Goal: Task Accomplishment & Management: Manage account settings

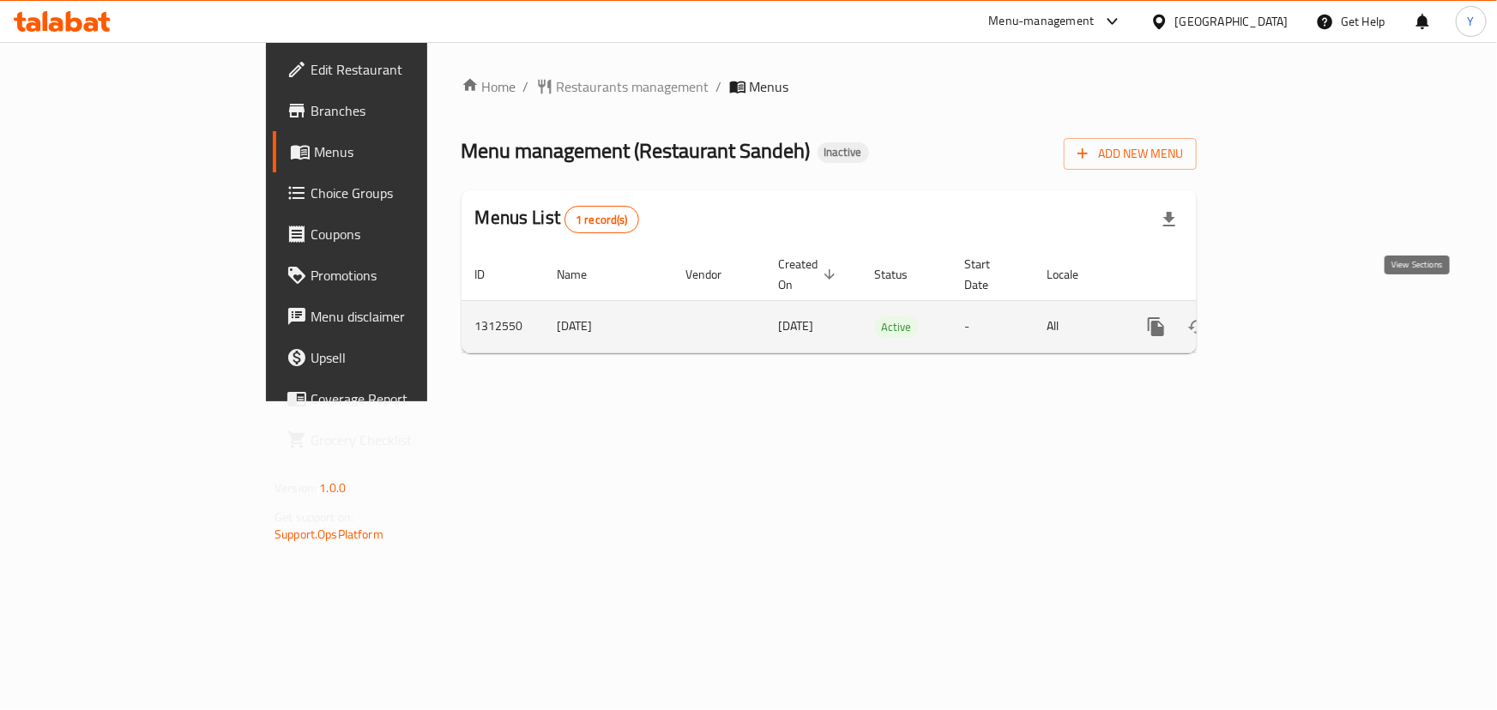
click at [1290, 317] on icon "enhanced table" at bounding box center [1280, 327] width 21 height 21
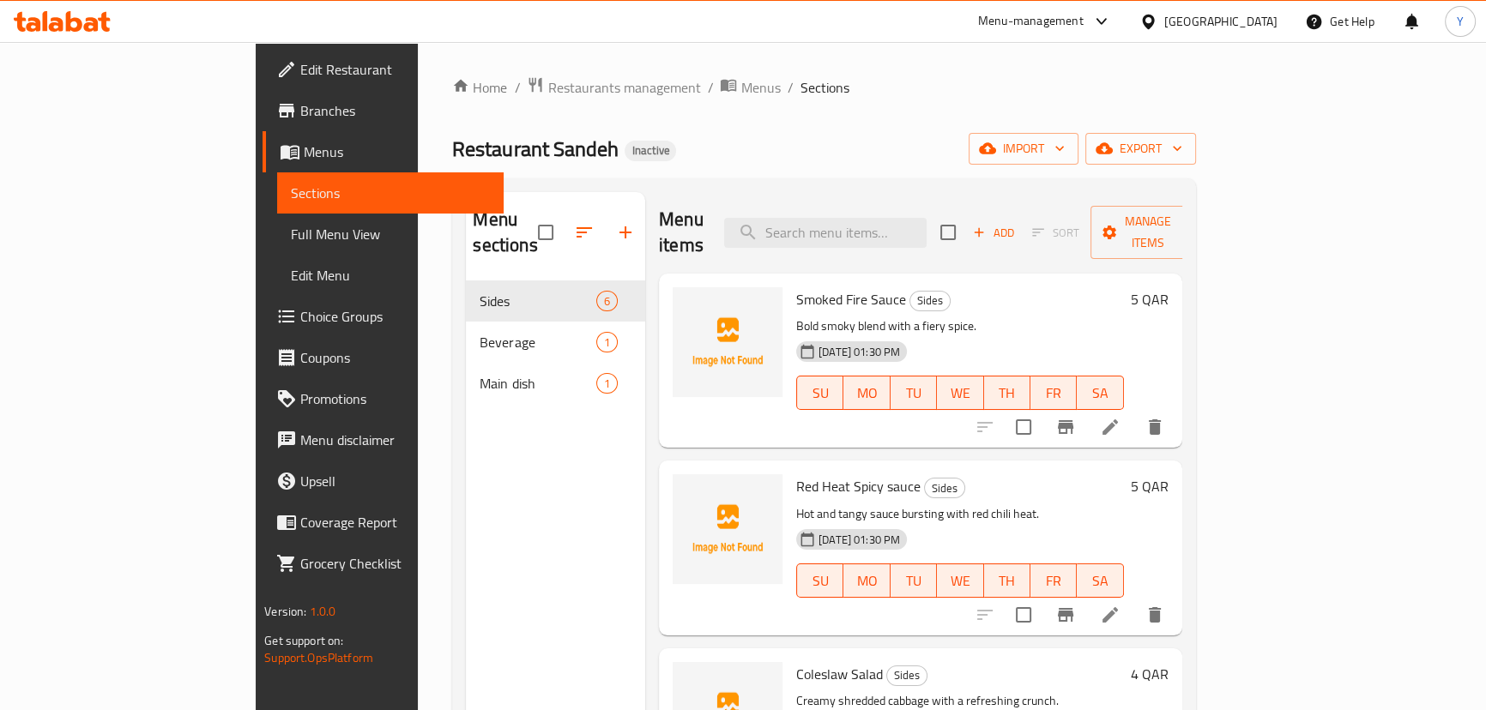
click at [291, 234] on span "Full Menu View" at bounding box center [390, 234] width 199 height 21
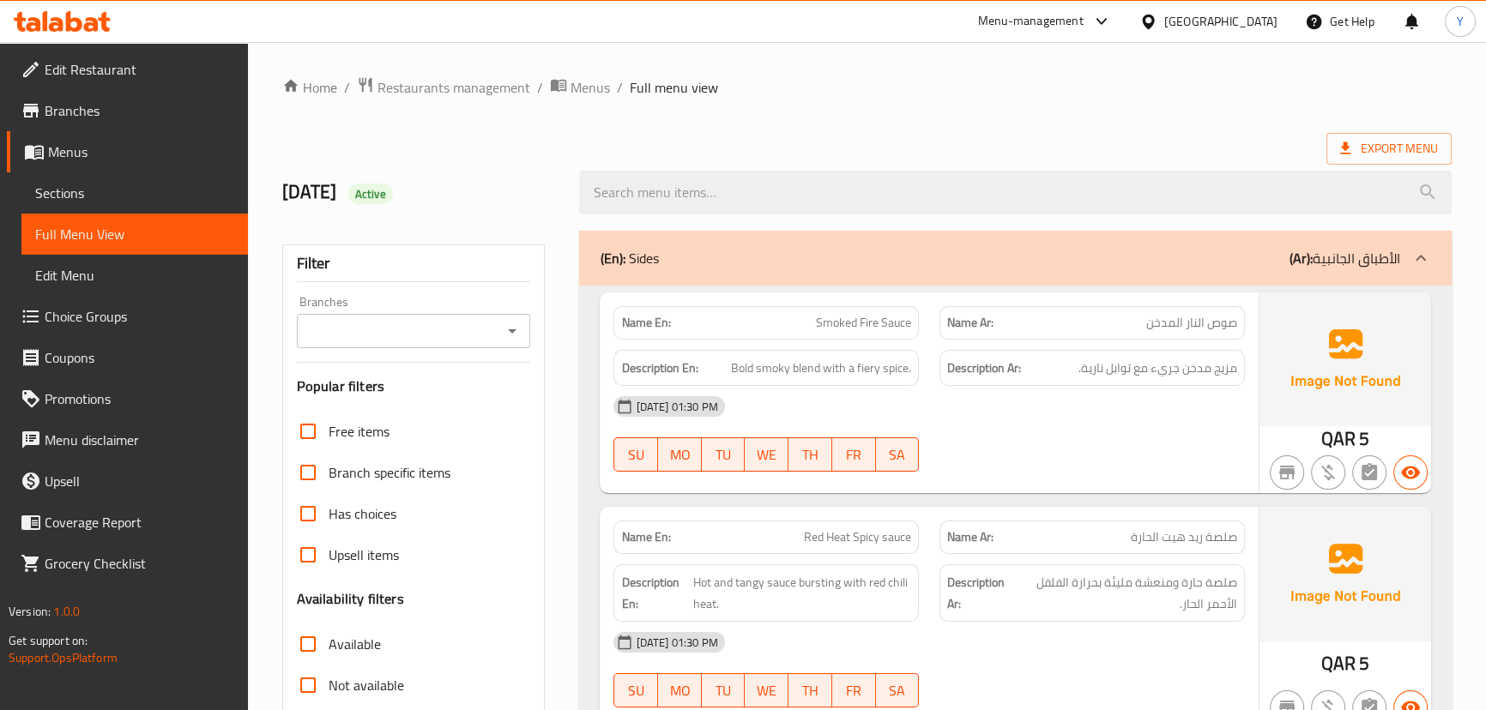
click at [80, 194] on span "Sections" at bounding box center [134, 193] width 199 height 21
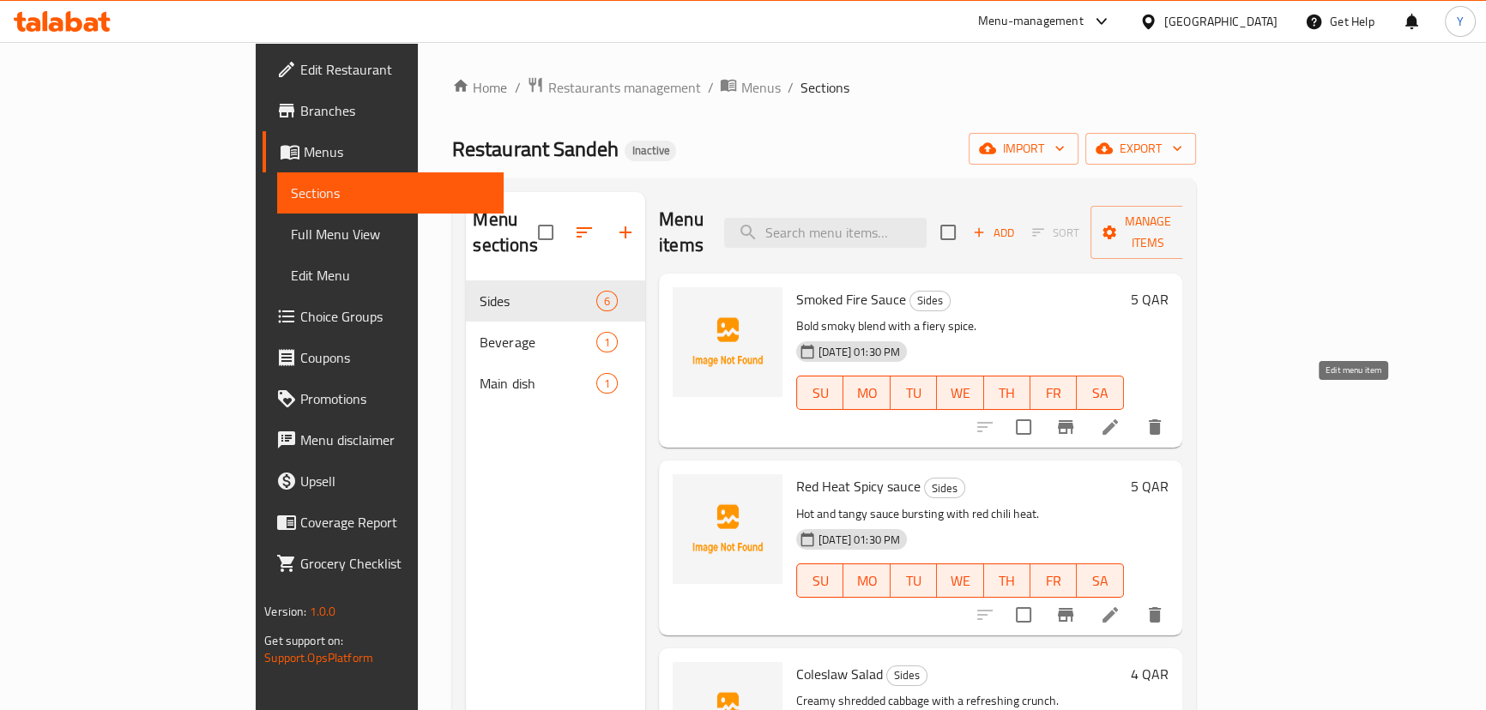
click at [1120, 417] on icon at bounding box center [1110, 427] width 21 height 21
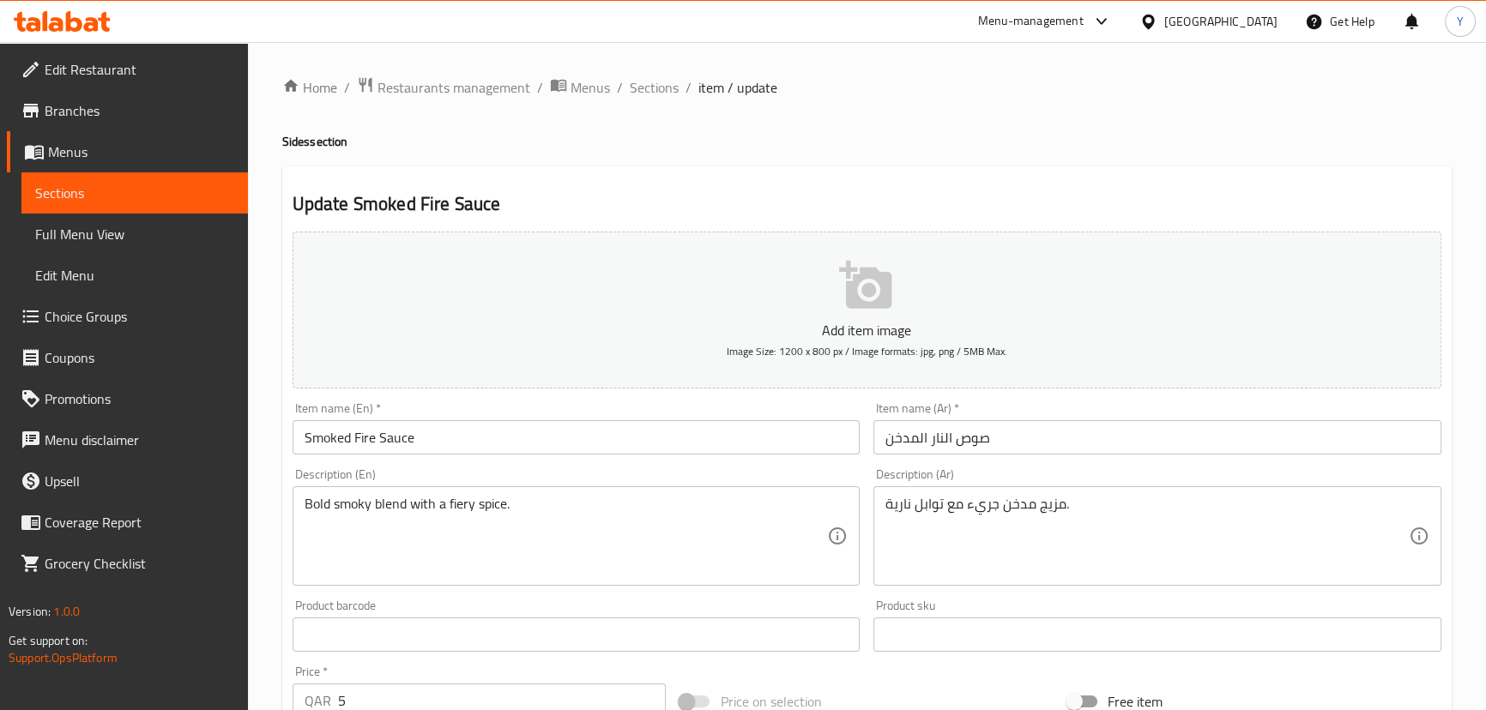
click at [933, 437] on input "صوص النار المدخن" at bounding box center [1157, 437] width 568 height 34
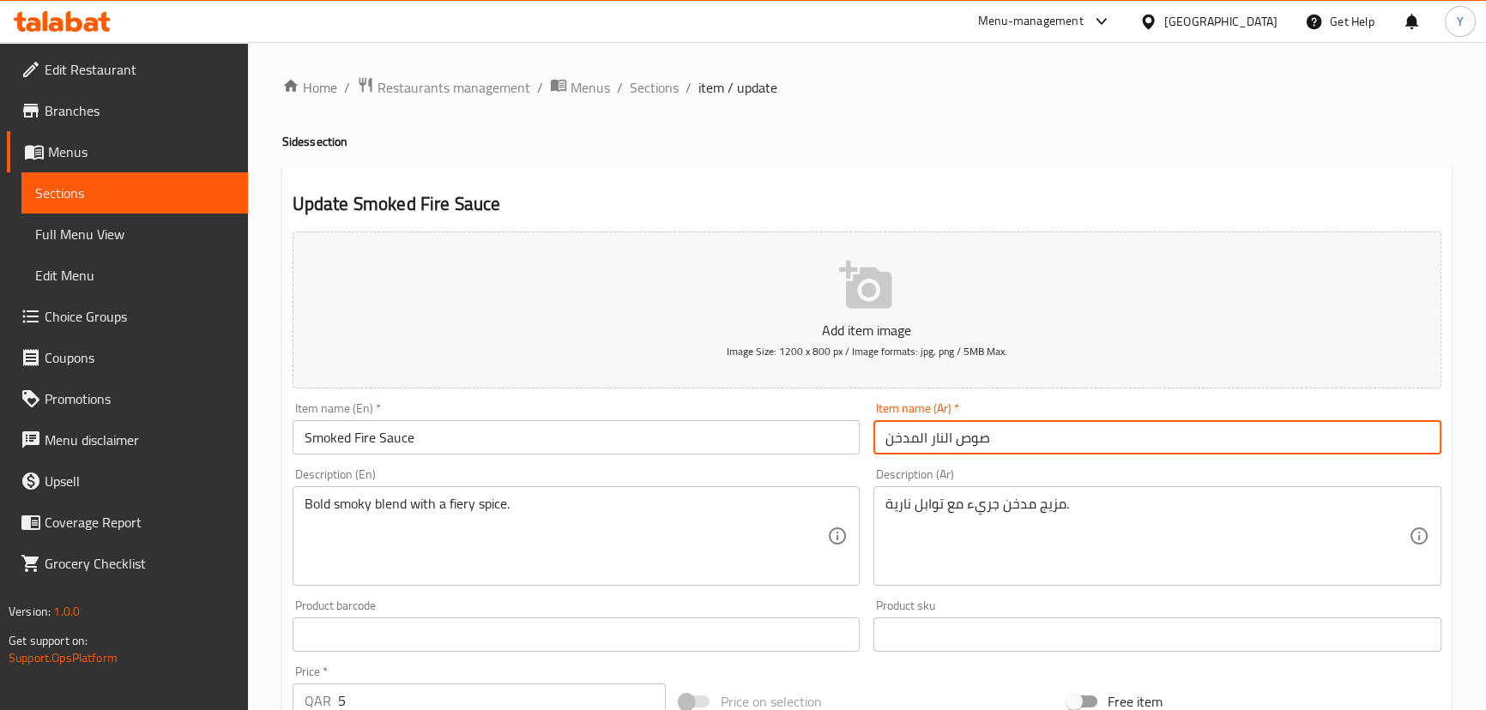
click at [933, 437] on input "صوص النار المدخن" at bounding box center [1157, 437] width 568 height 34
click at [1041, 446] on input "صوص النار المدخن" at bounding box center [1157, 437] width 568 height 34
click at [1373, 430] on input "صوص النار المدخن" at bounding box center [1157, 437] width 568 height 34
click at [1368, 415] on div "Item name (Ar)   * صوص النار المدخن Item name (Ar) *" at bounding box center [1157, 428] width 568 height 52
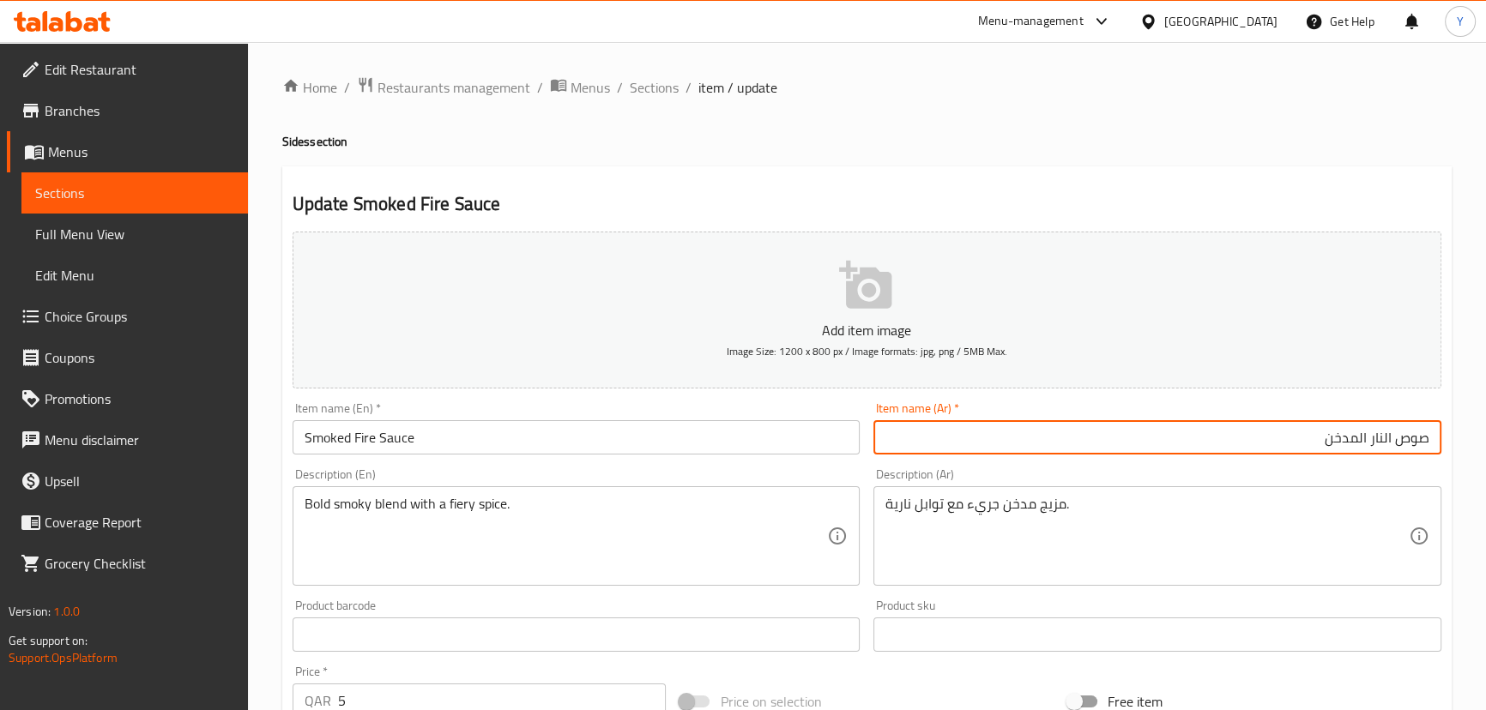
click at [1379, 442] on input "صوص النار المدخن" at bounding box center [1157, 437] width 568 height 34
type input "صوص فاير مدخن"
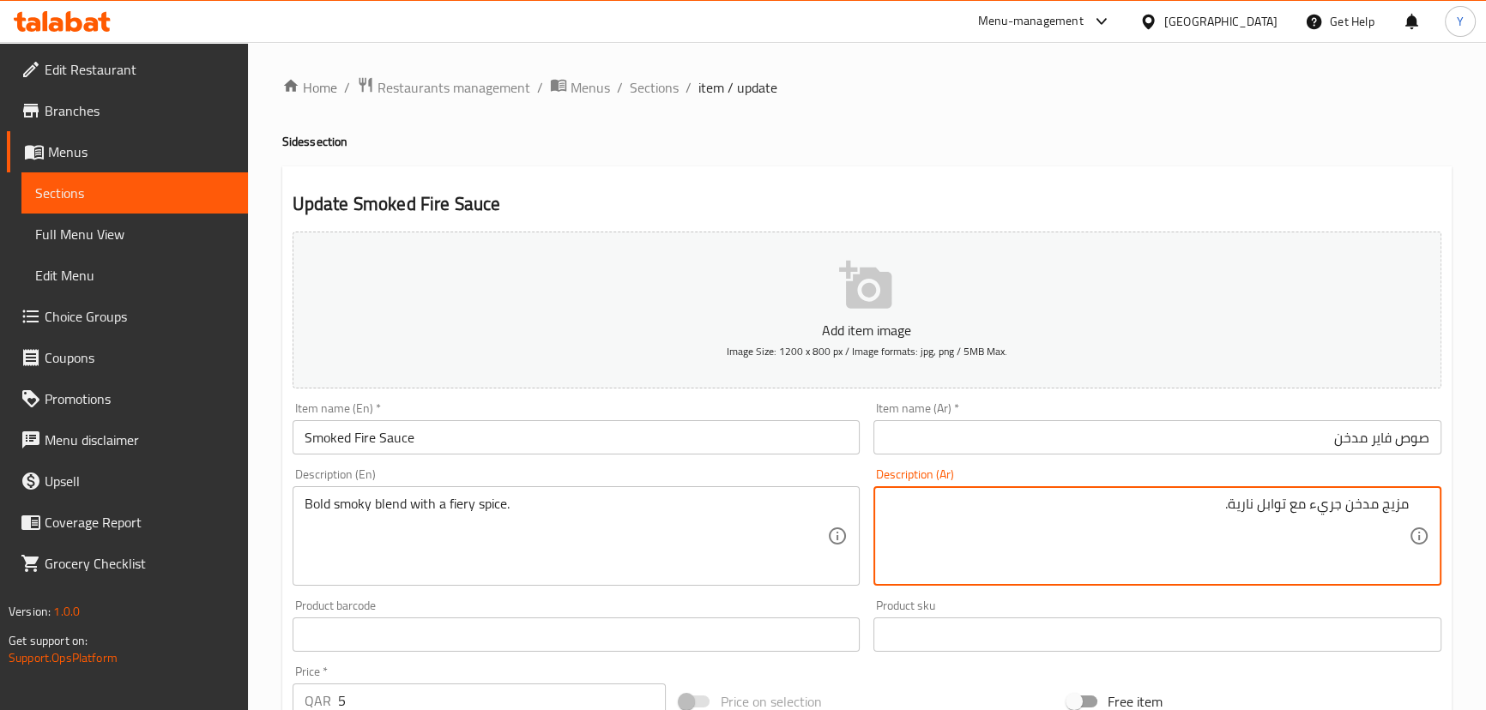
click at [1253, 497] on textarea "مزيج مدخن جريء مع توابل نارية." at bounding box center [1146, 536] width 523 height 81
type textarea "مزيج مدخن جريء مع توابل فايري."
click at [1107, 100] on div "Home / Restaurants management / Menus / Sections / item / update Sides section …" at bounding box center [866, 626] width 1169 height 1101
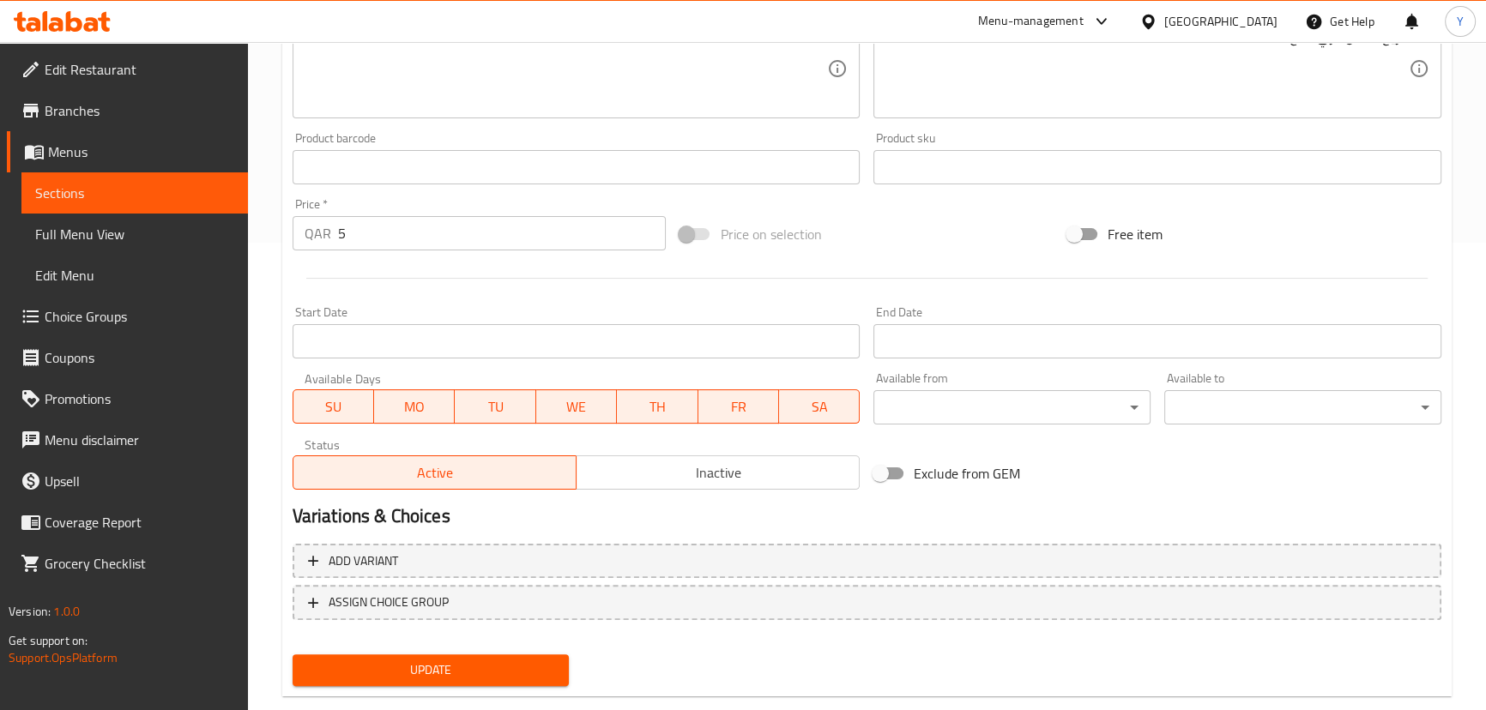
click at [468, 671] on span "Update" at bounding box center [431, 670] width 250 height 21
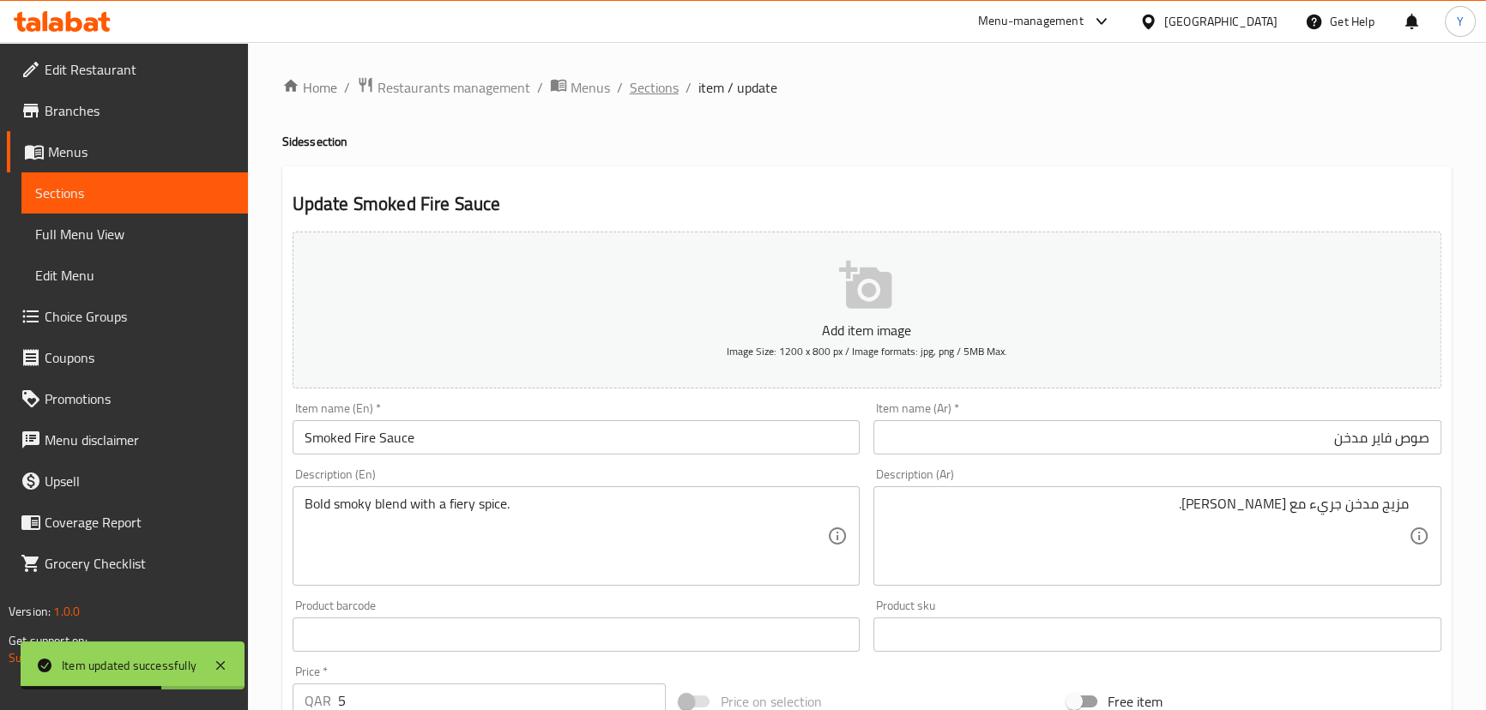
click at [668, 94] on span "Sections" at bounding box center [654, 87] width 49 height 21
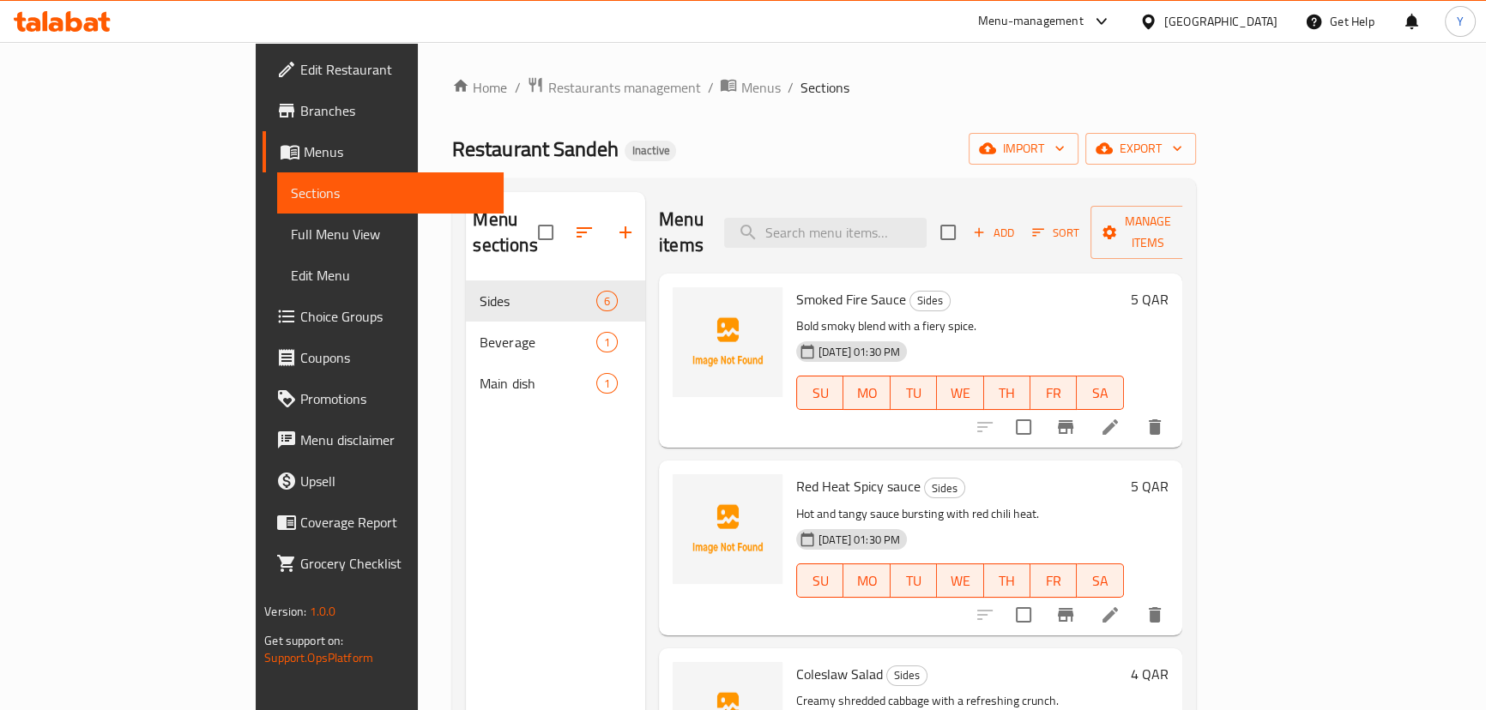
scroll to position [240, 0]
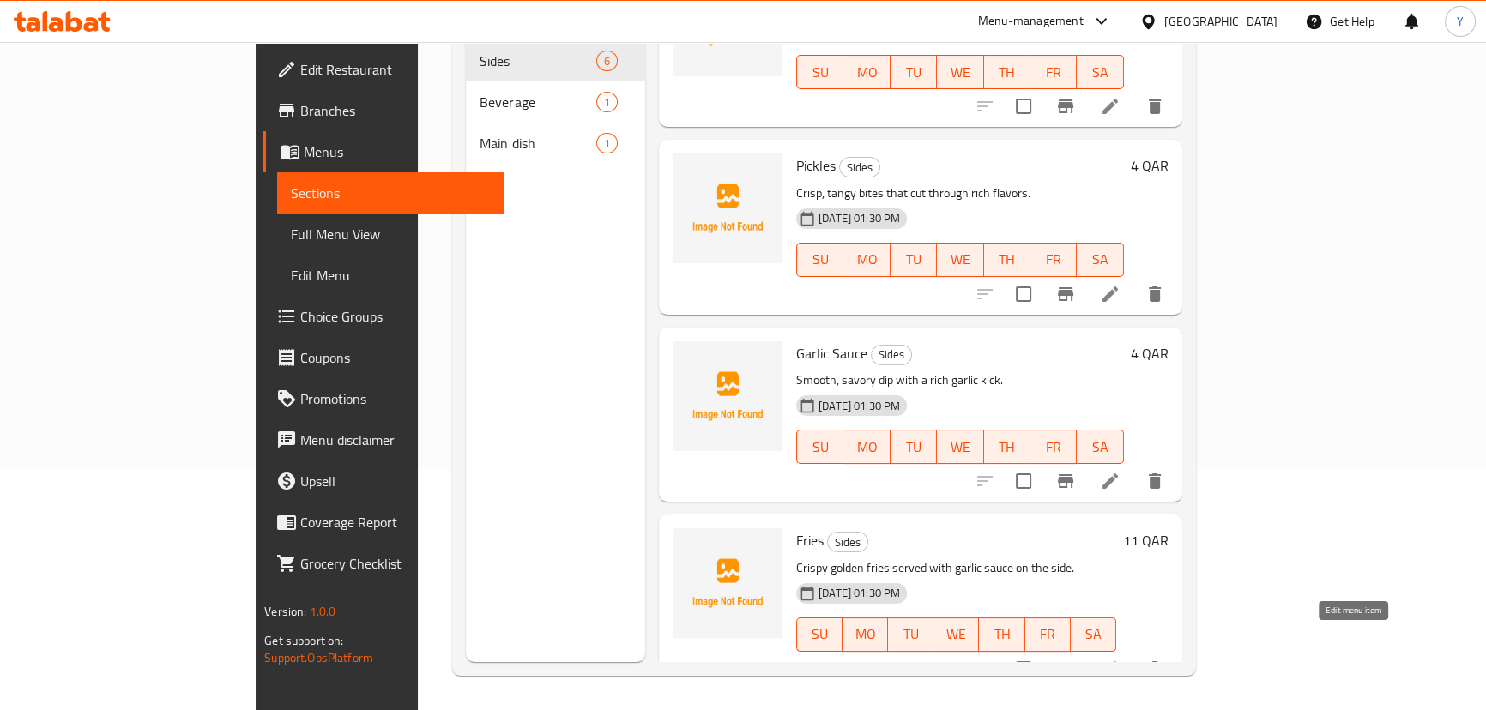
click at [1120, 659] on icon at bounding box center [1110, 669] width 21 height 21
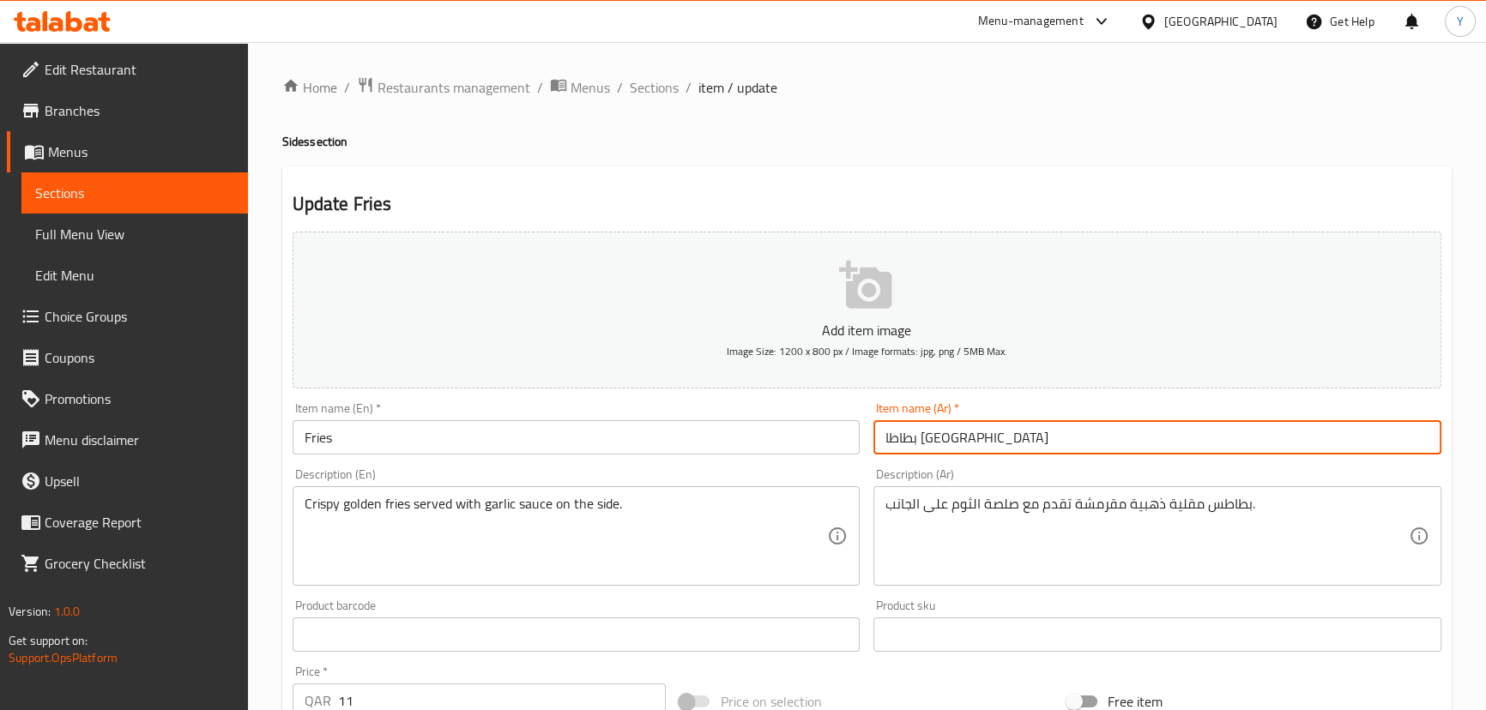
drag, startPoint x: 1021, startPoint y: 430, endPoint x: 634, endPoint y: 383, distance: 389.6
click at [642, 383] on div "Add item image Image Size: 1200 x 800 px / Image formats: jpg, png / 5MB Max. I…" at bounding box center [867, 594] width 1162 height 739
type input "فرايز"
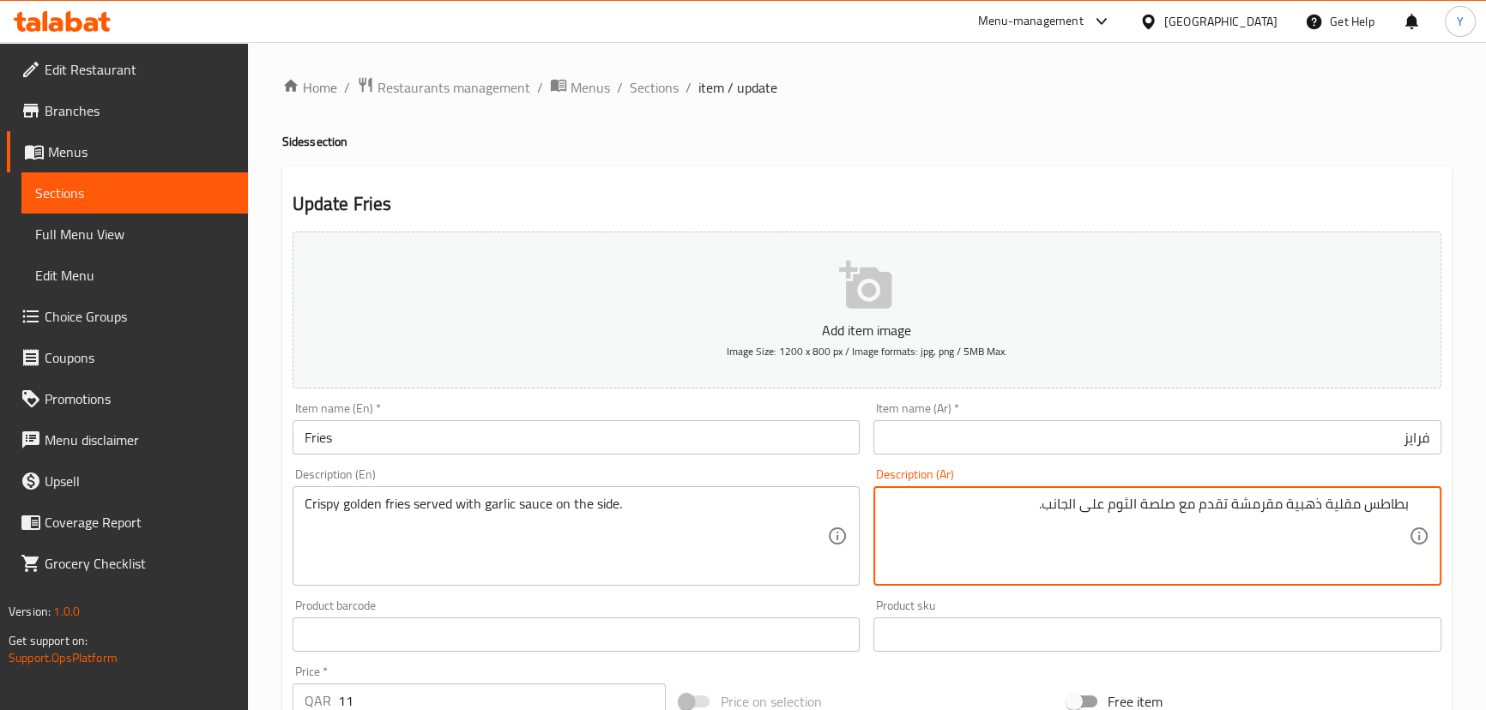
click at [1409, 445] on input "فرايز" at bounding box center [1157, 437] width 568 height 34
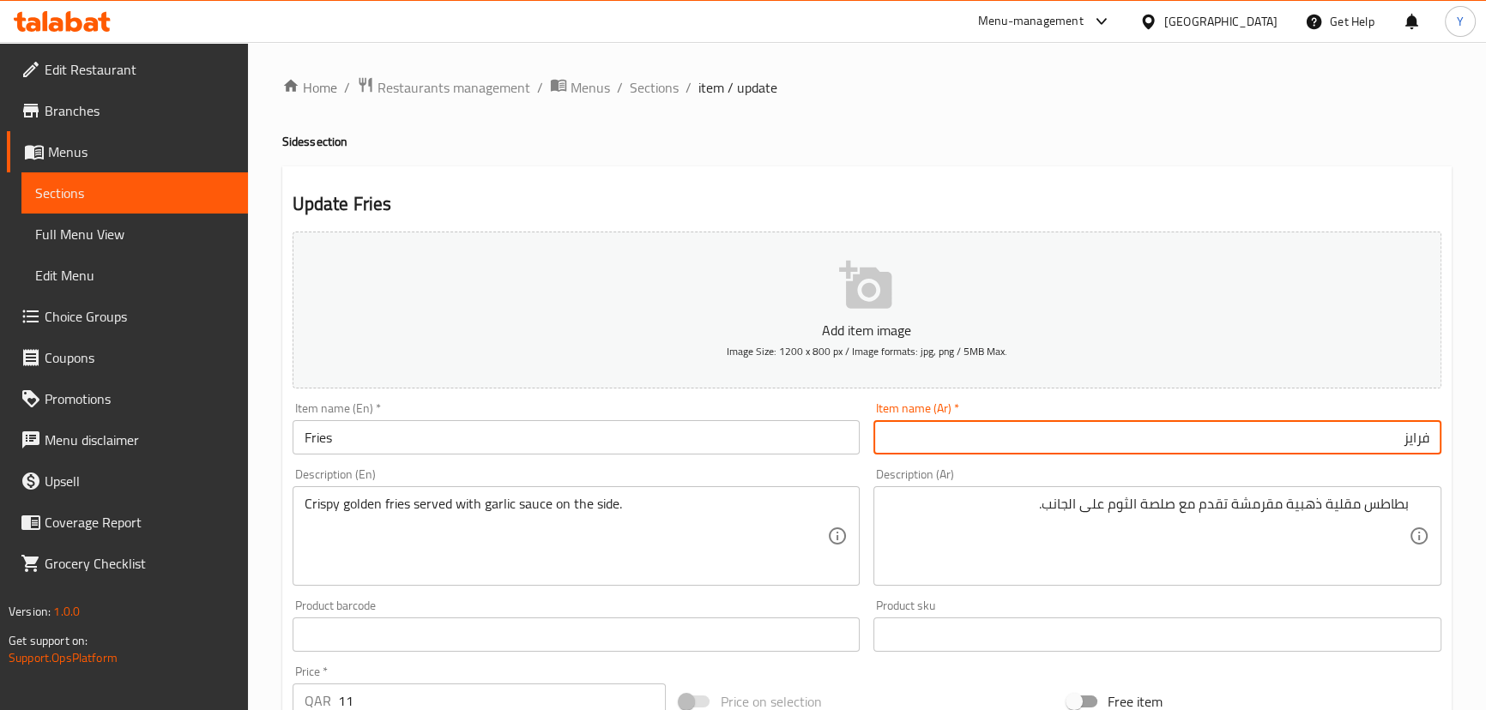
click at [1409, 445] on input "فرايز" at bounding box center [1157, 437] width 568 height 34
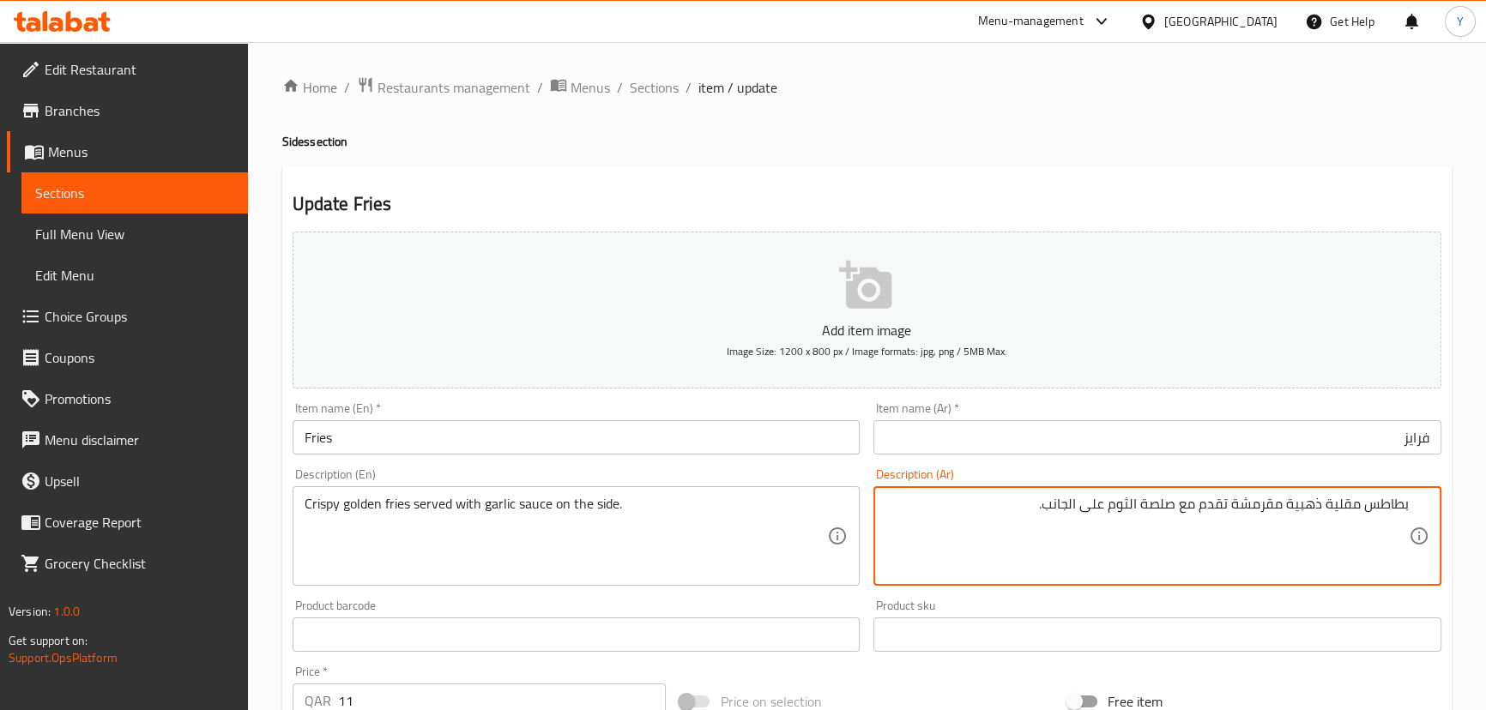
drag, startPoint x: 1400, startPoint y: 510, endPoint x: 1353, endPoint y: 513, distance: 47.3
click at [1353, 513] on textarea "بطاطس مقلية ذهبية مقرمشة تقدم مع صلصة الثوم على الجانب." at bounding box center [1146, 536] width 523 height 81
paste textarea "فرايز"
type textarea "فرايز ذهبية مقرمشة تقدم مع صلصة الثوم على الجانب."
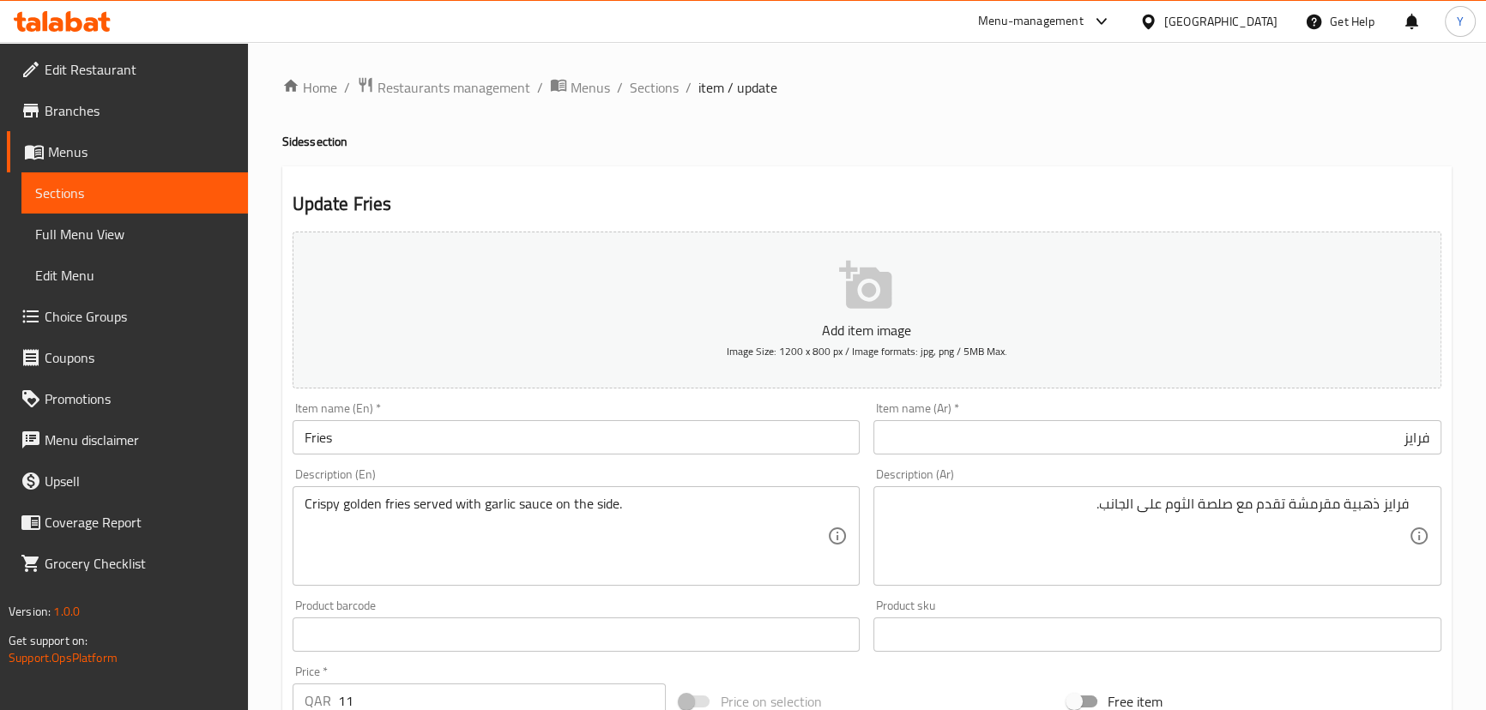
click at [1075, 139] on h4 "Sides section" at bounding box center [866, 141] width 1169 height 17
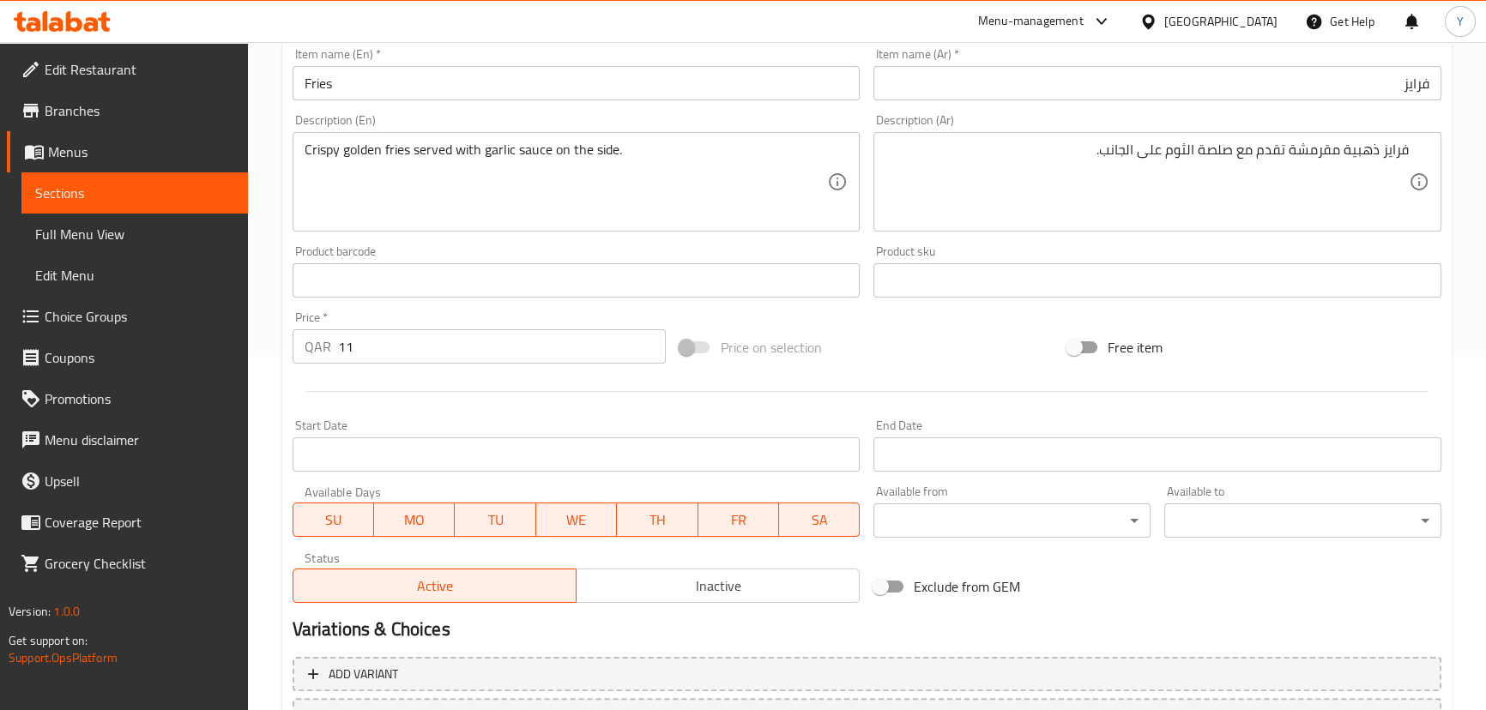
scroll to position [500, 0]
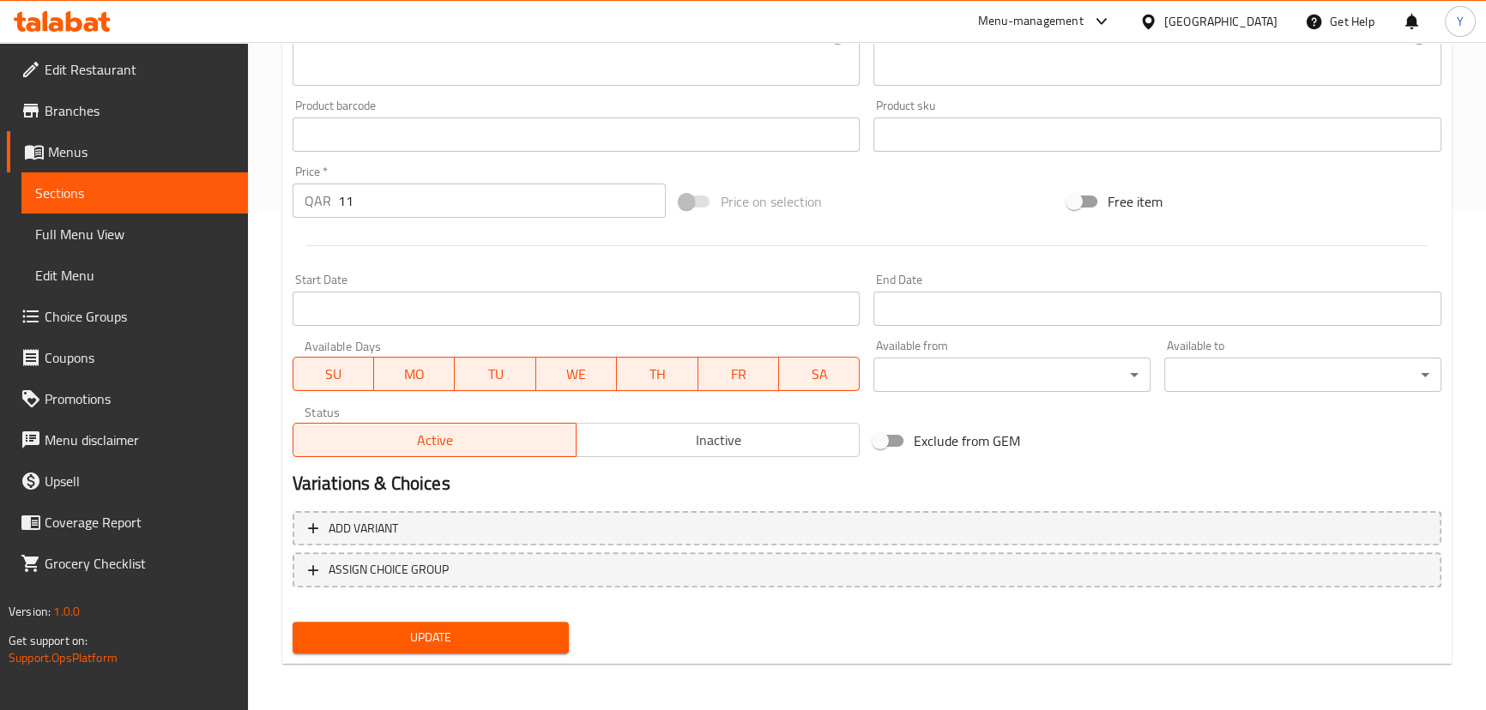
click at [446, 628] on span "Update" at bounding box center [431, 637] width 250 height 21
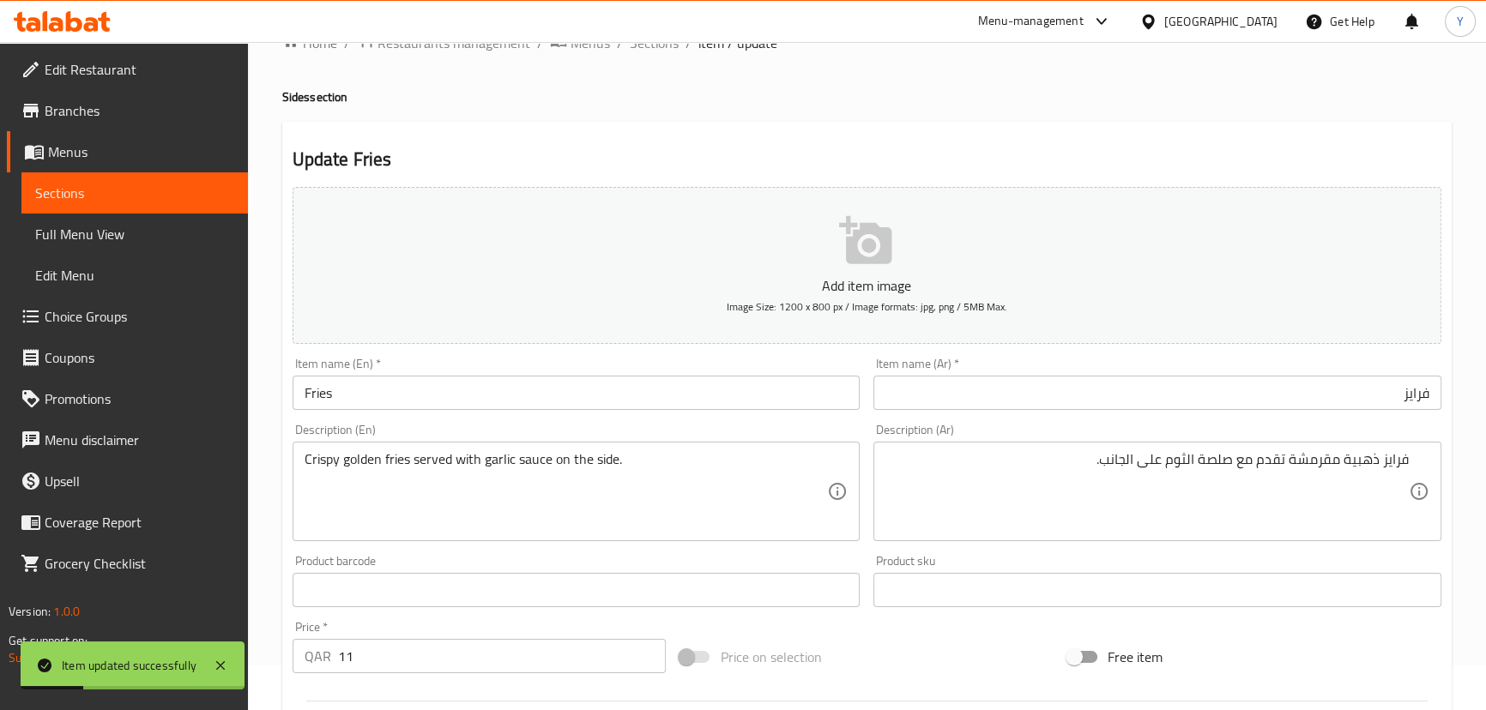
scroll to position [0, 0]
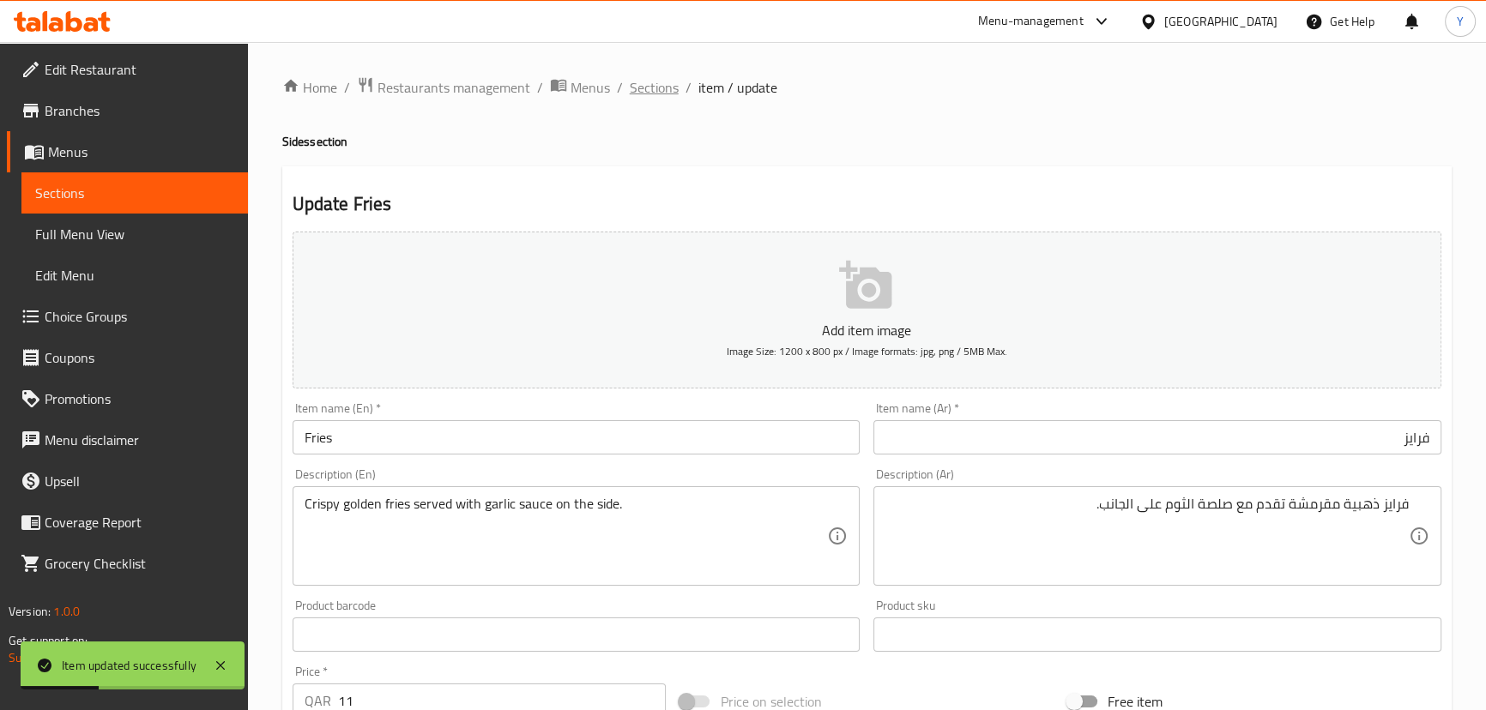
click at [649, 90] on span "Sections" at bounding box center [654, 87] width 49 height 21
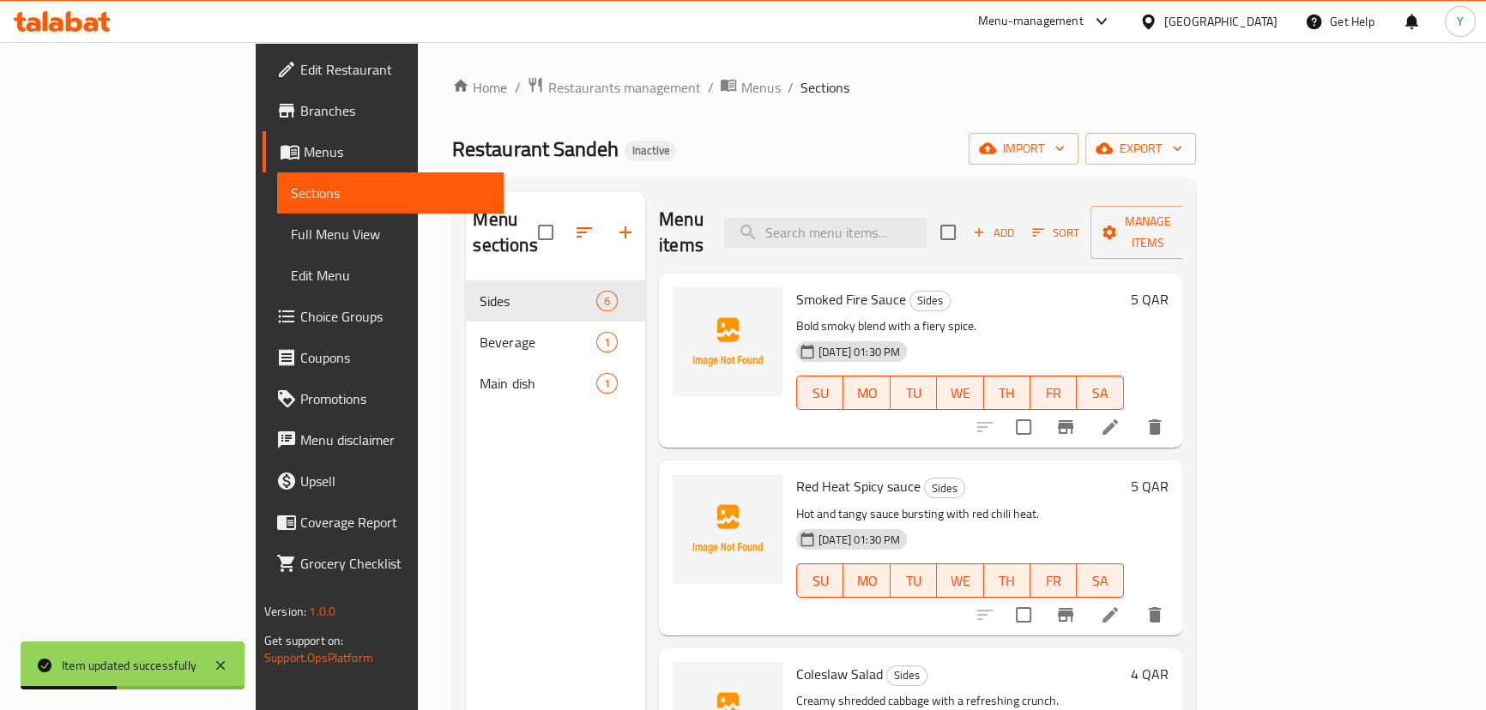
scroll to position [155, 0]
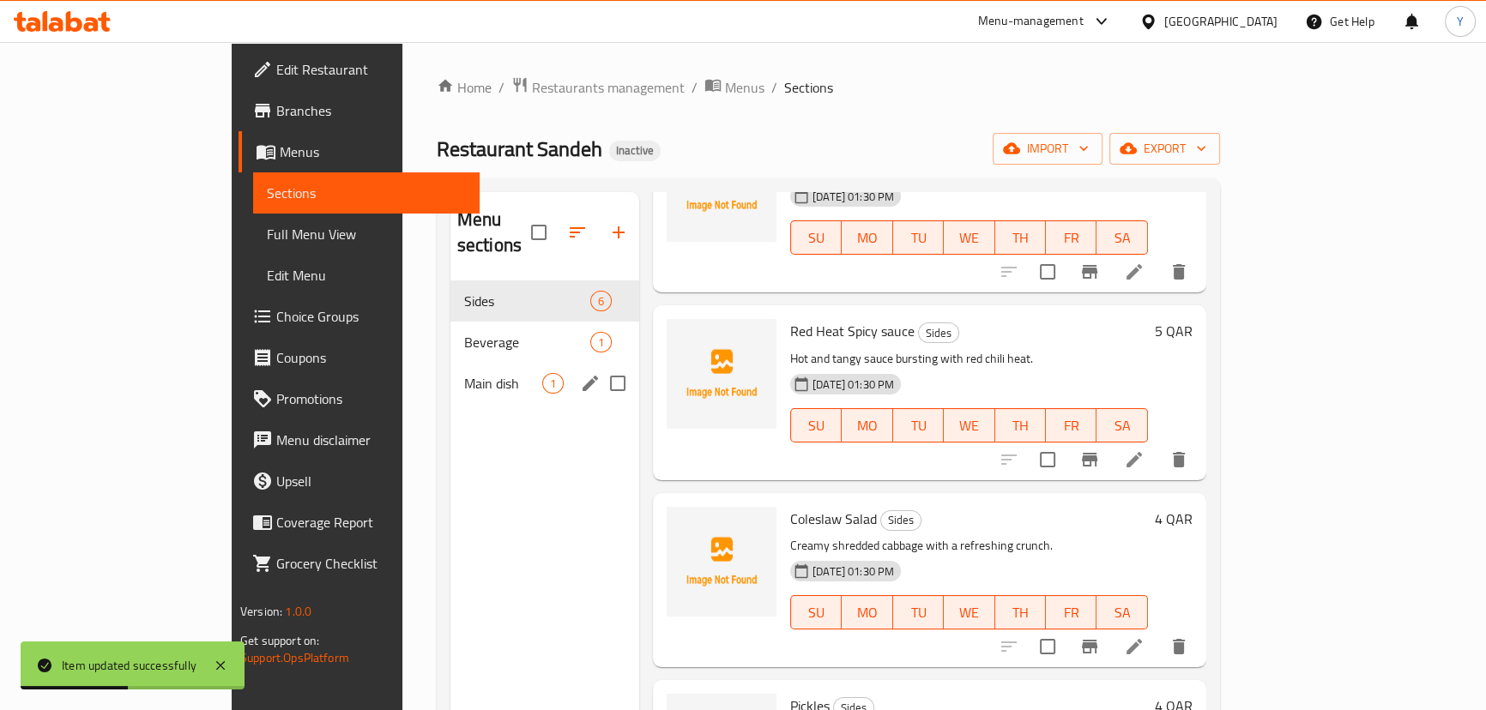
click at [450, 335] on div "Beverage 1" at bounding box center [544, 342] width 189 height 41
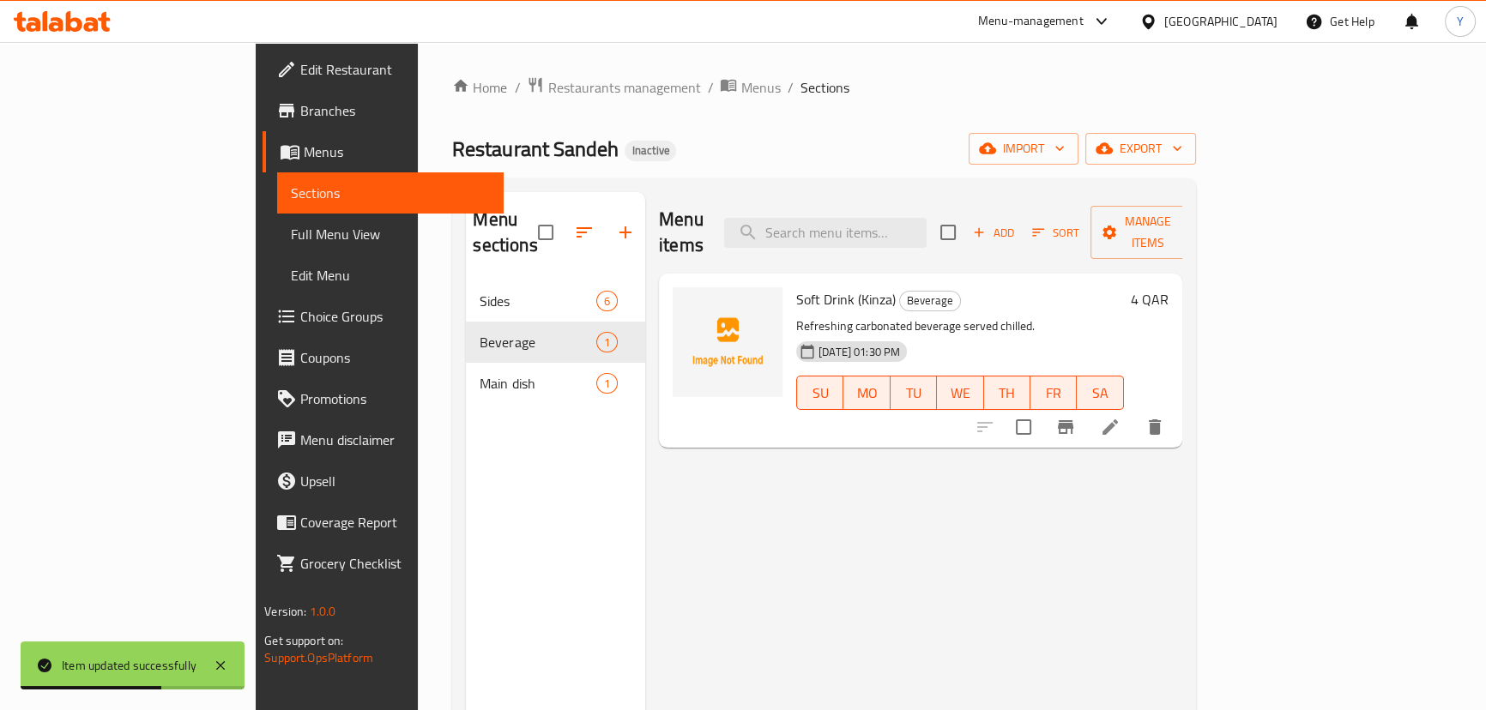
click at [1120, 417] on icon at bounding box center [1110, 427] width 21 height 21
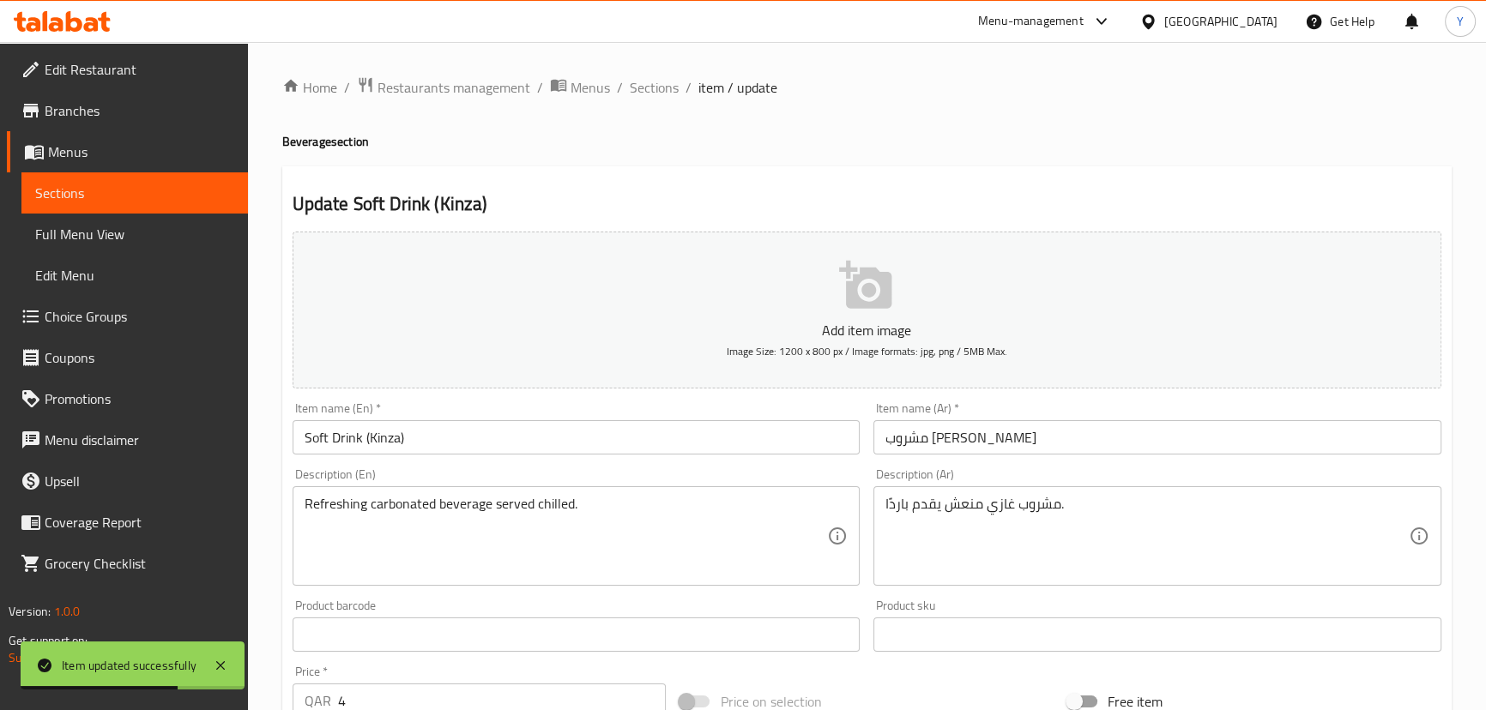
drag, startPoint x: 1010, startPoint y: 464, endPoint x: 1015, endPoint y: 482, distance: 18.7
click at [1011, 466] on div "Description (Ar) مشروب غازي منعش يقدم باردًا. Description (Ar)" at bounding box center [1157, 527] width 582 height 131
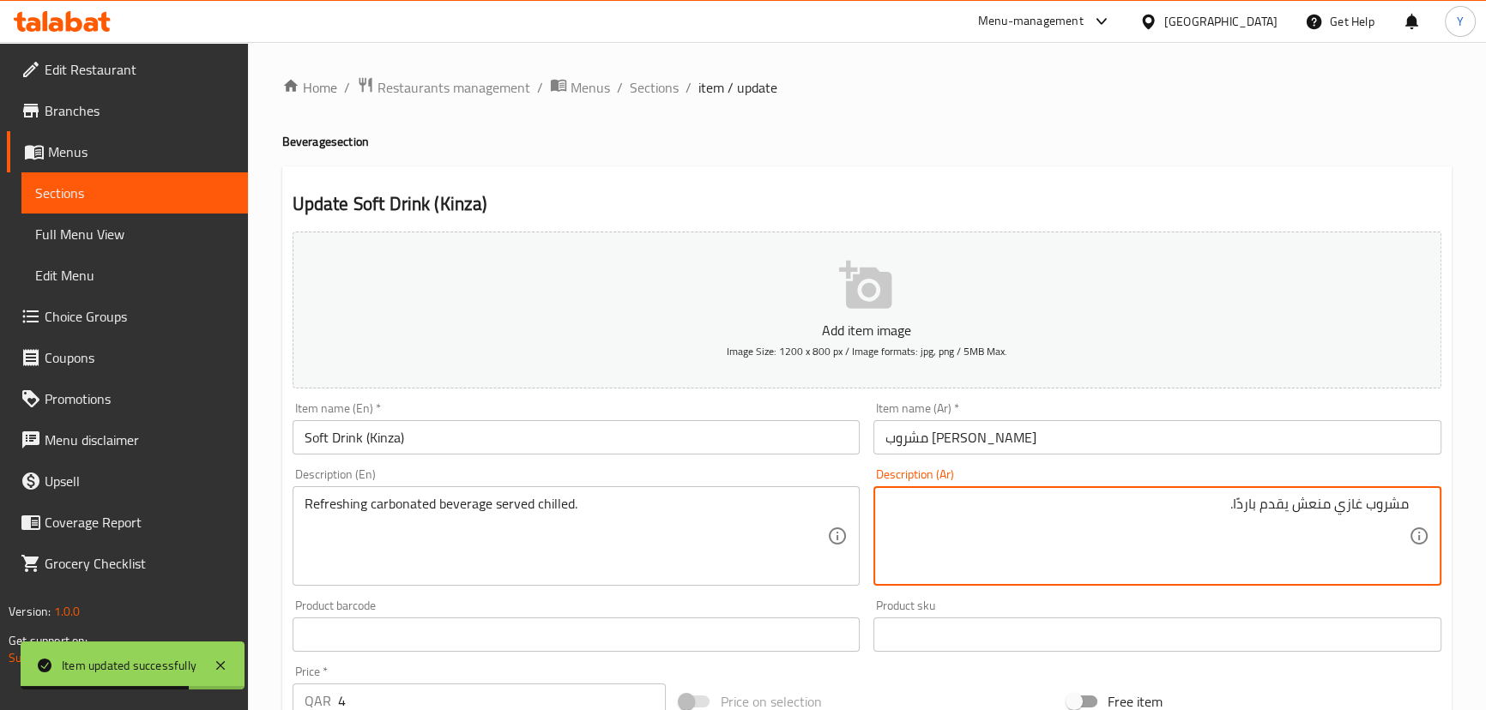
click at [1021, 444] on input "مشروب [PERSON_NAME]" at bounding box center [1157, 437] width 568 height 34
click at [1313, 498] on textarea "مشروب غازي منعش يقدم باردًا." at bounding box center [1146, 536] width 523 height 81
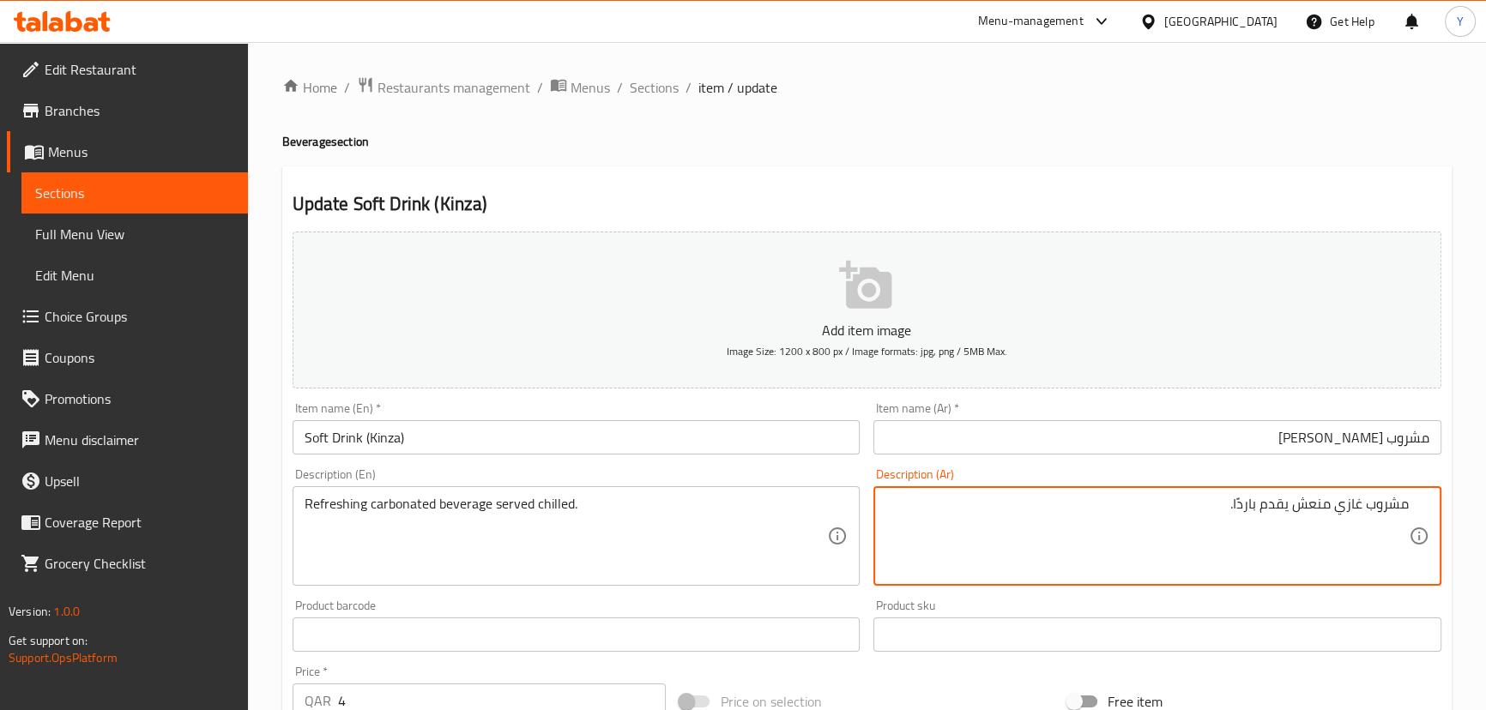
click at [1347, 503] on textarea "مشروب غازي منعش يقدم باردًا." at bounding box center [1146, 536] width 523 height 81
type textarea "مشروب مكربن منعش يقدم باردًا."
click at [905, 156] on div "Home / Restaurants management / Menus / Sections / item / update Beverage secti…" at bounding box center [866, 626] width 1169 height 1101
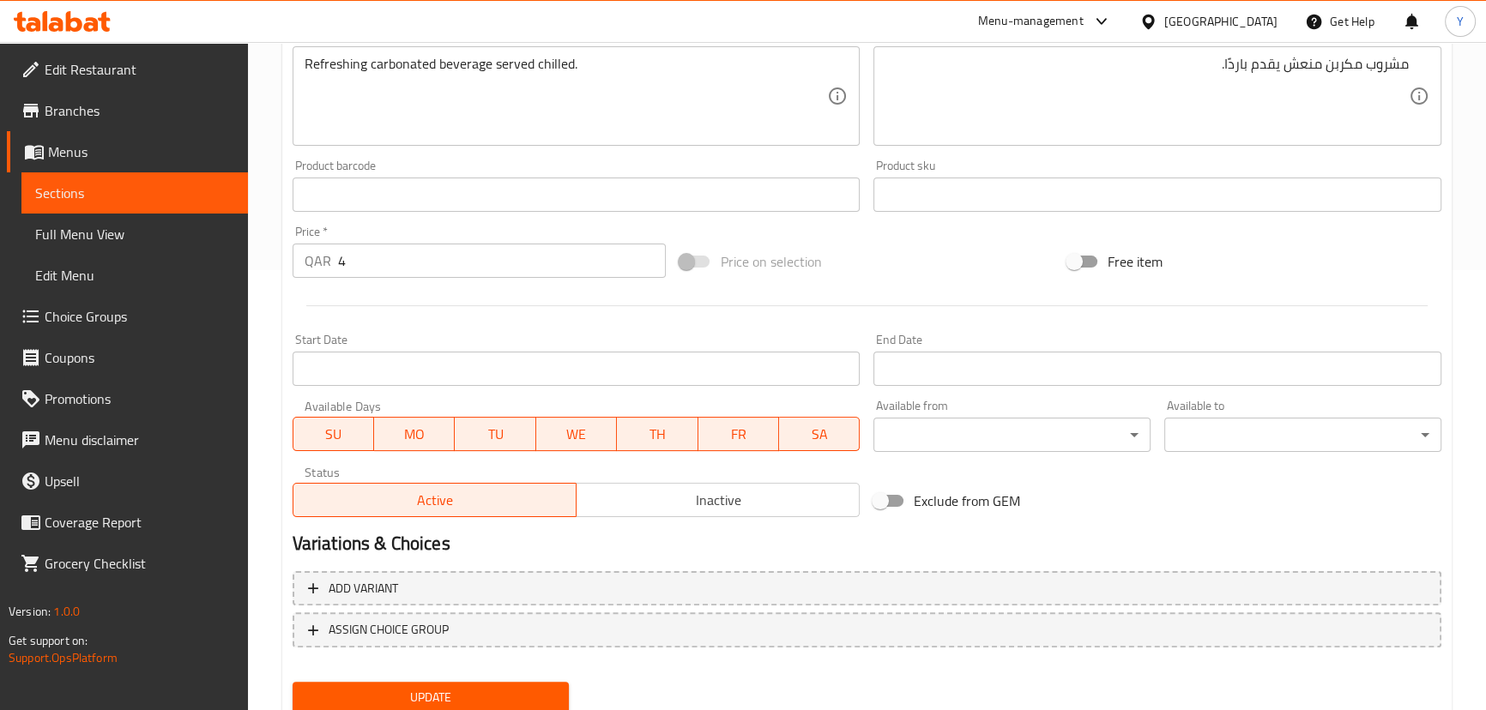
scroll to position [500, 0]
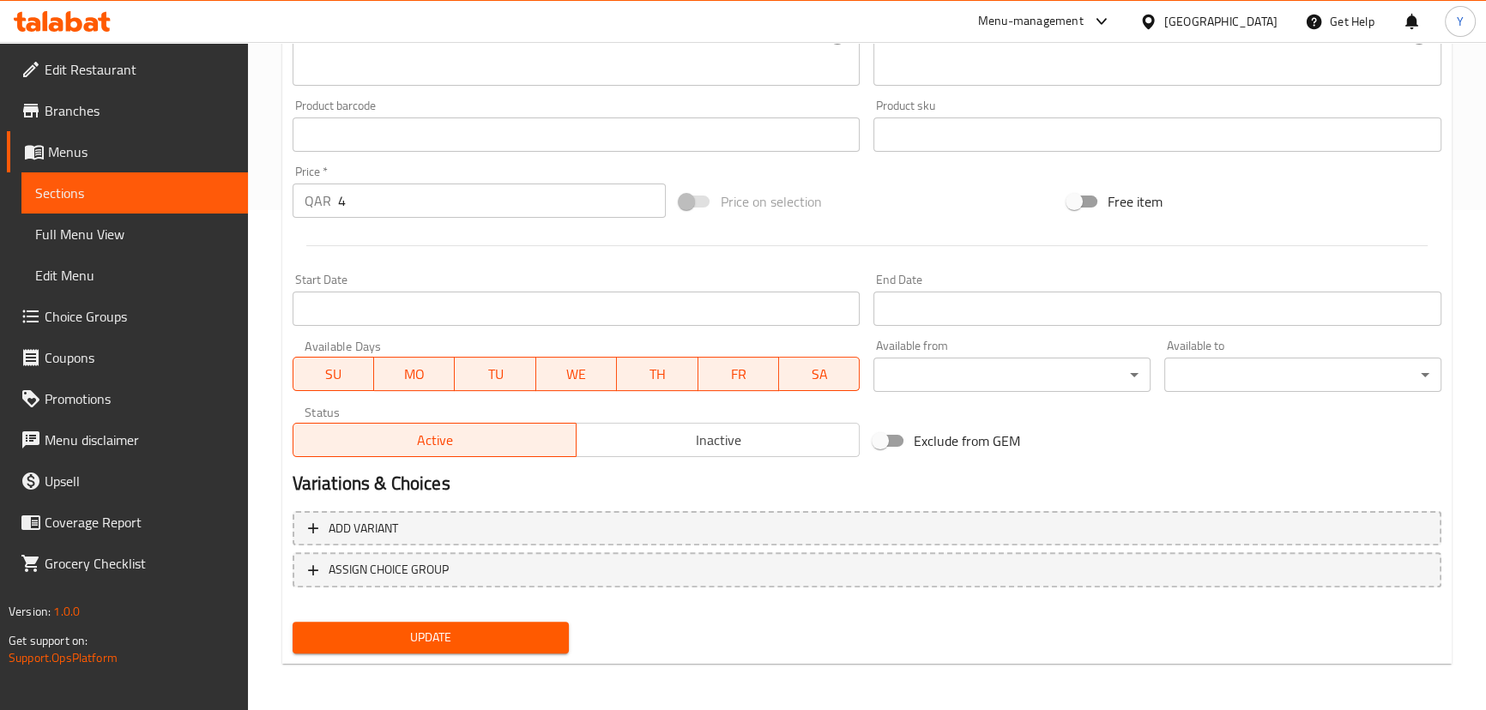
click at [489, 638] on span "Update" at bounding box center [431, 637] width 250 height 21
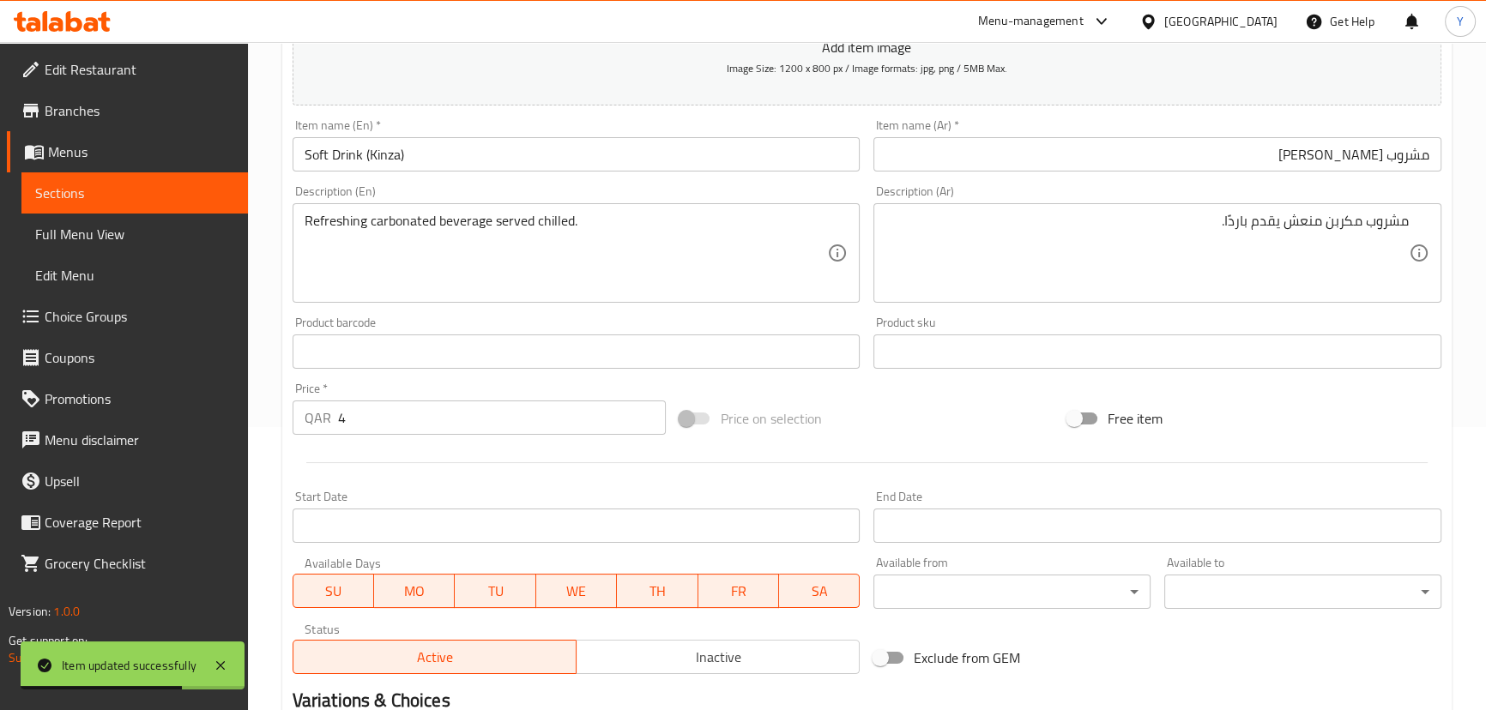
scroll to position [33, 0]
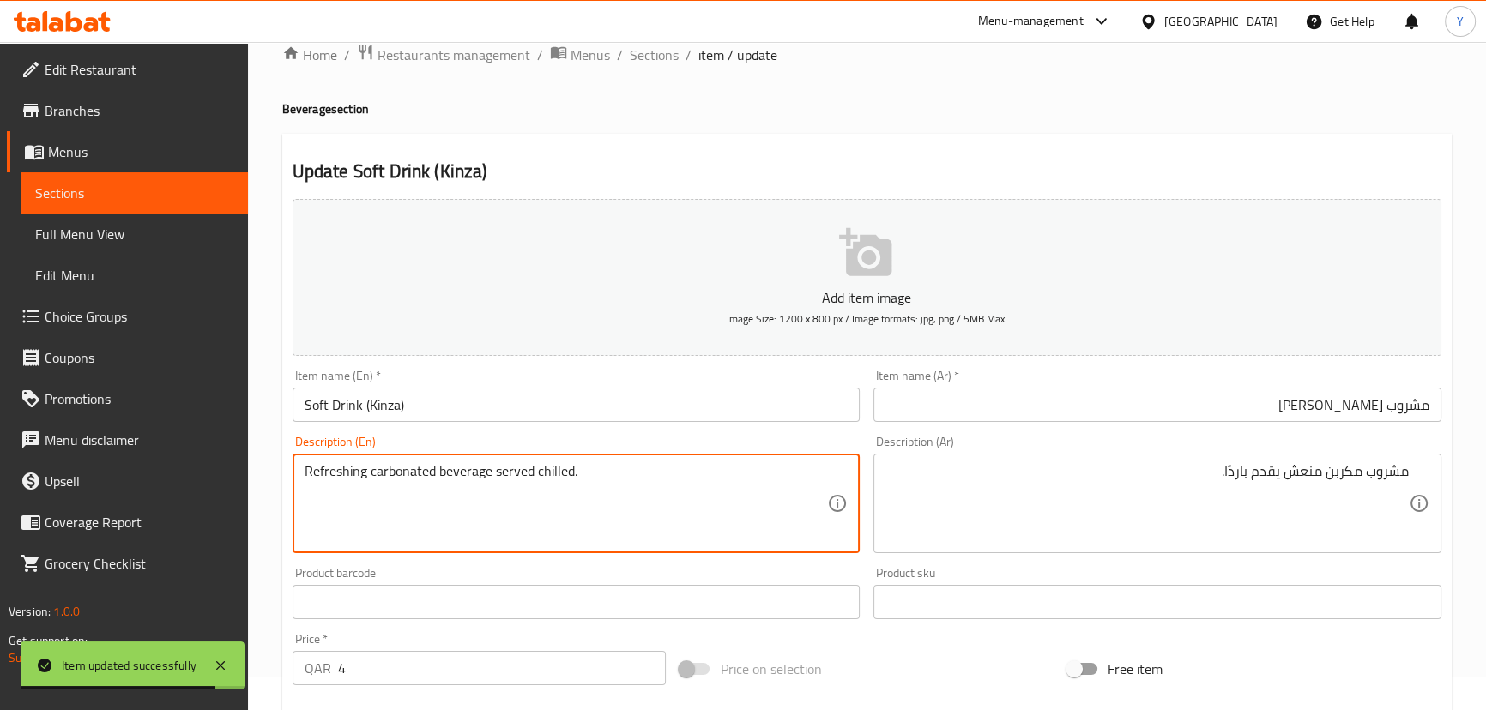
click at [402, 468] on textarea "Refreshing carbonated beverage served chilled." at bounding box center [566, 503] width 523 height 81
click at [703, 135] on div "Update Soft Drink (Kinza) Add item image Image Size: 1200 x 800 px / Image form…" at bounding box center [866, 633] width 1169 height 999
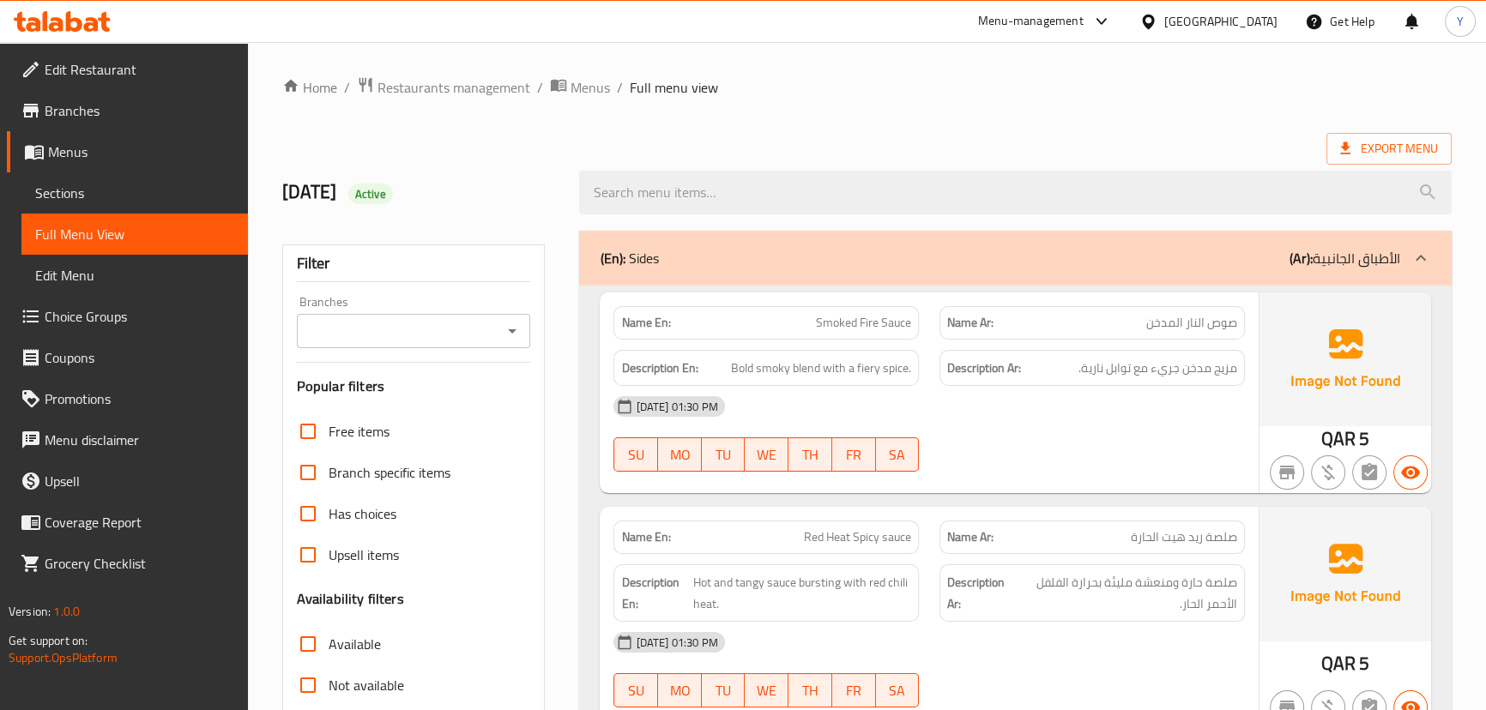
click at [1017, 363] on strong "Description Ar:" at bounding box center [984, 368] width 74 height 21
click at [896, 329] on span "Smoked Fire Sauce" at bounding box center [863, 323] width 95 height 18
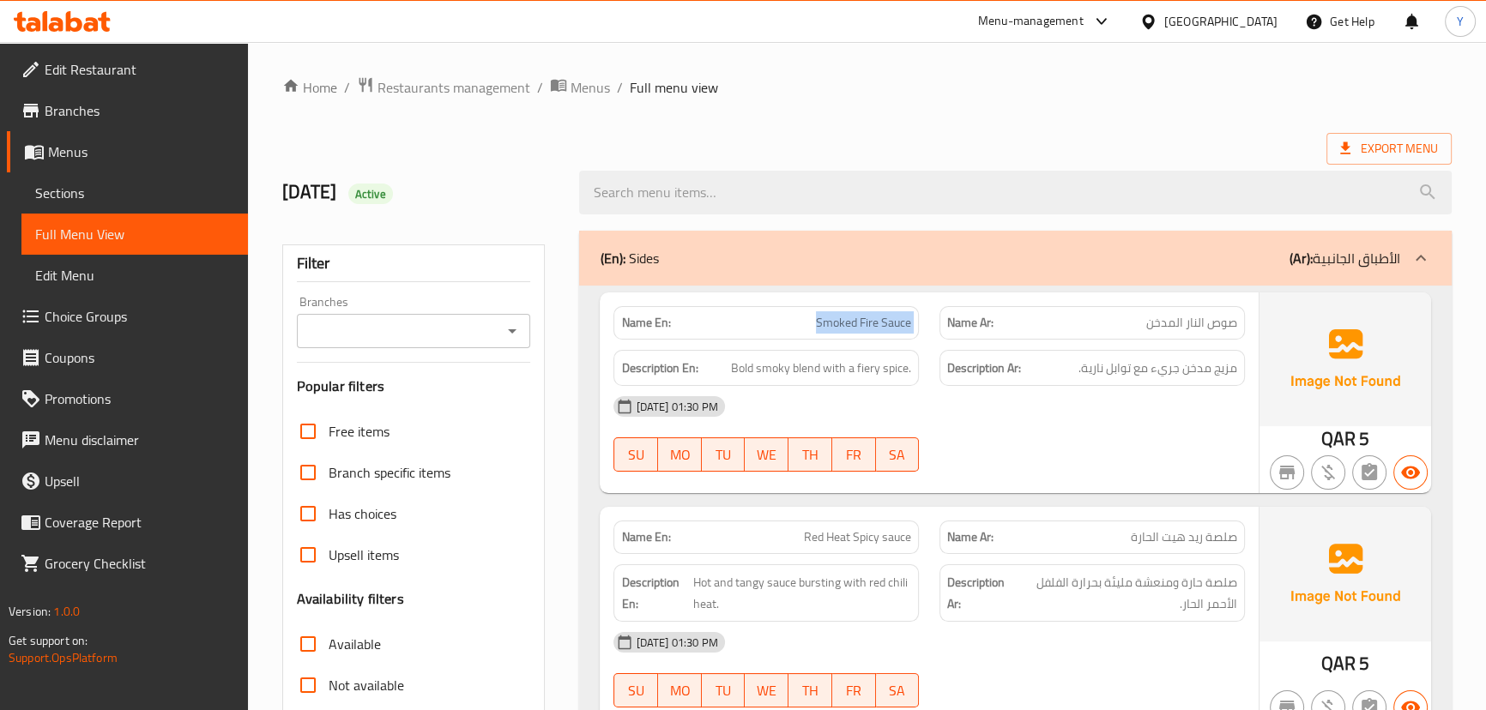
copy span "Smoked Fire Sauce"
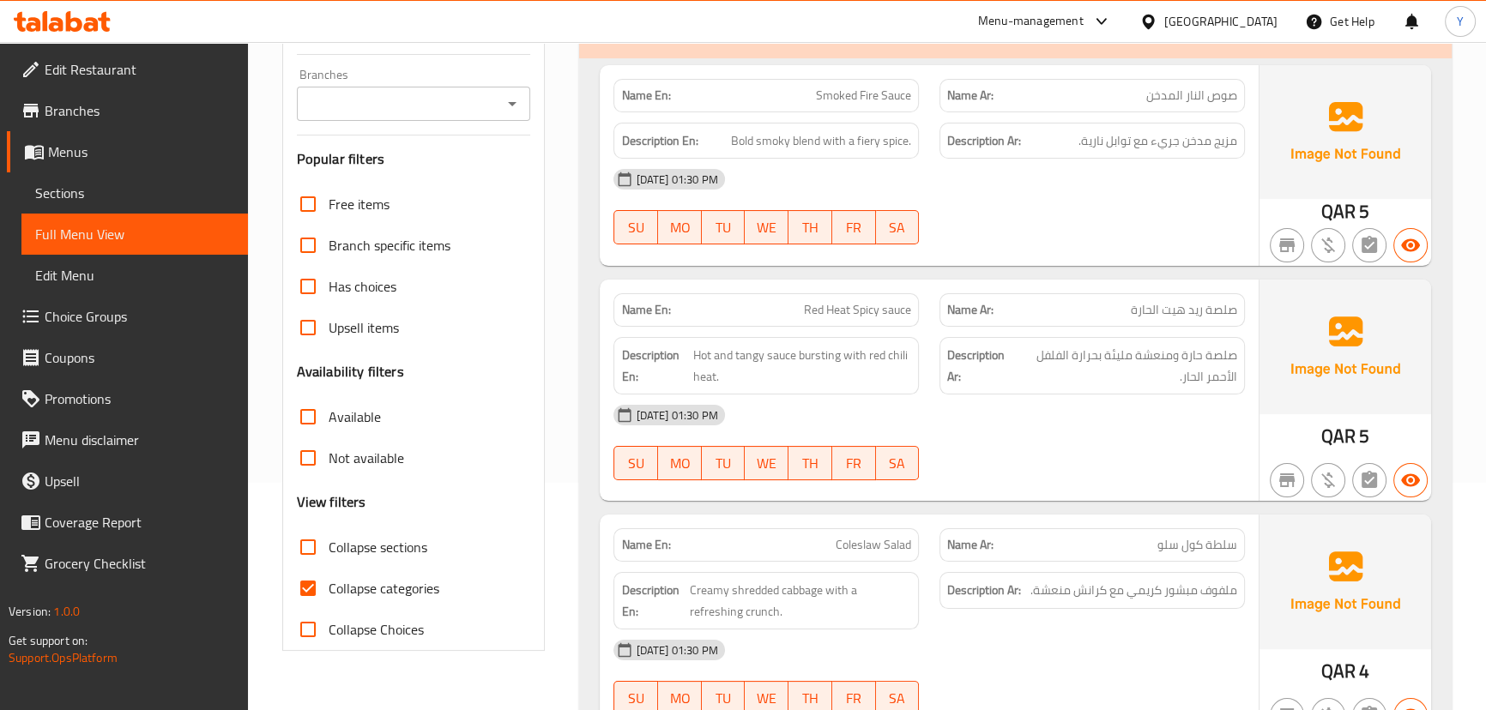
drag, startPoint x: 935, startPoint y: 304, endPoint x: 963, endPoint y: 88, distance: 217.2
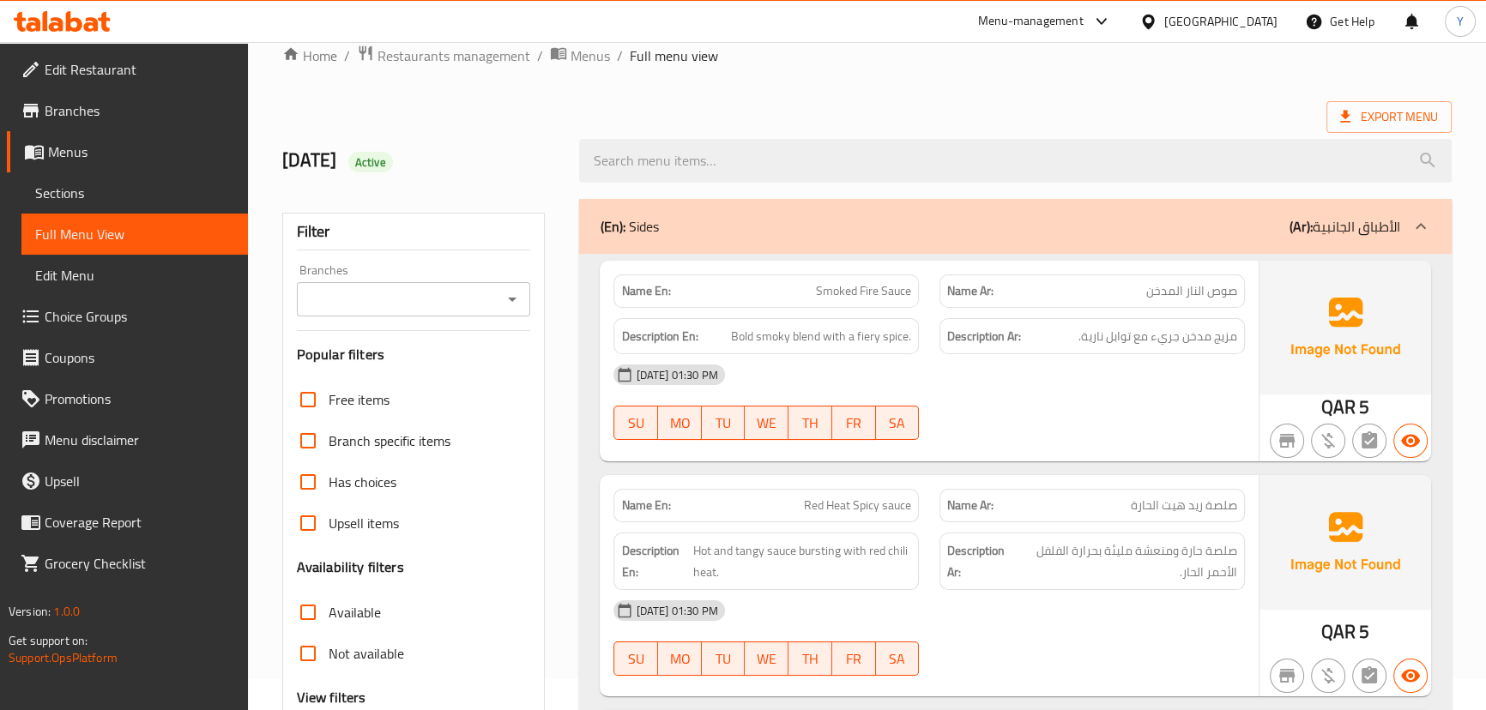
click at [1026, 243] on div "(En): Sides (Ar): الأطباق الجانبية" at bounding box center [1015, 226] width 872 height 55
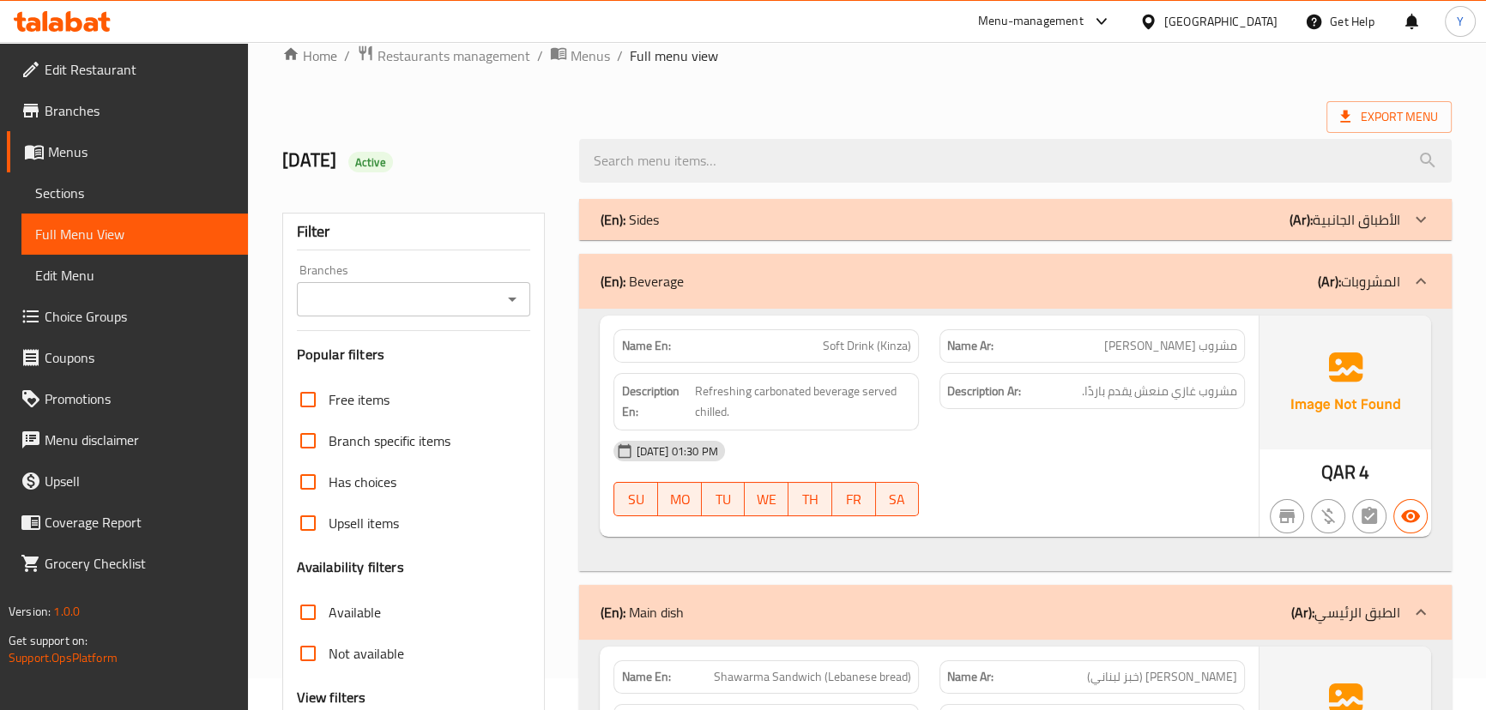
click at [833, 321] on div "Name En: Soft Drink (Kinza)" at bounding box center [766, 346] width 326 height 54
copy span "Soft Drink (Kinza)"
drag, startPoint x: 1078, startPoint y: 475, endPoint x: 1059, endPoint y: 476, distance: 19.7
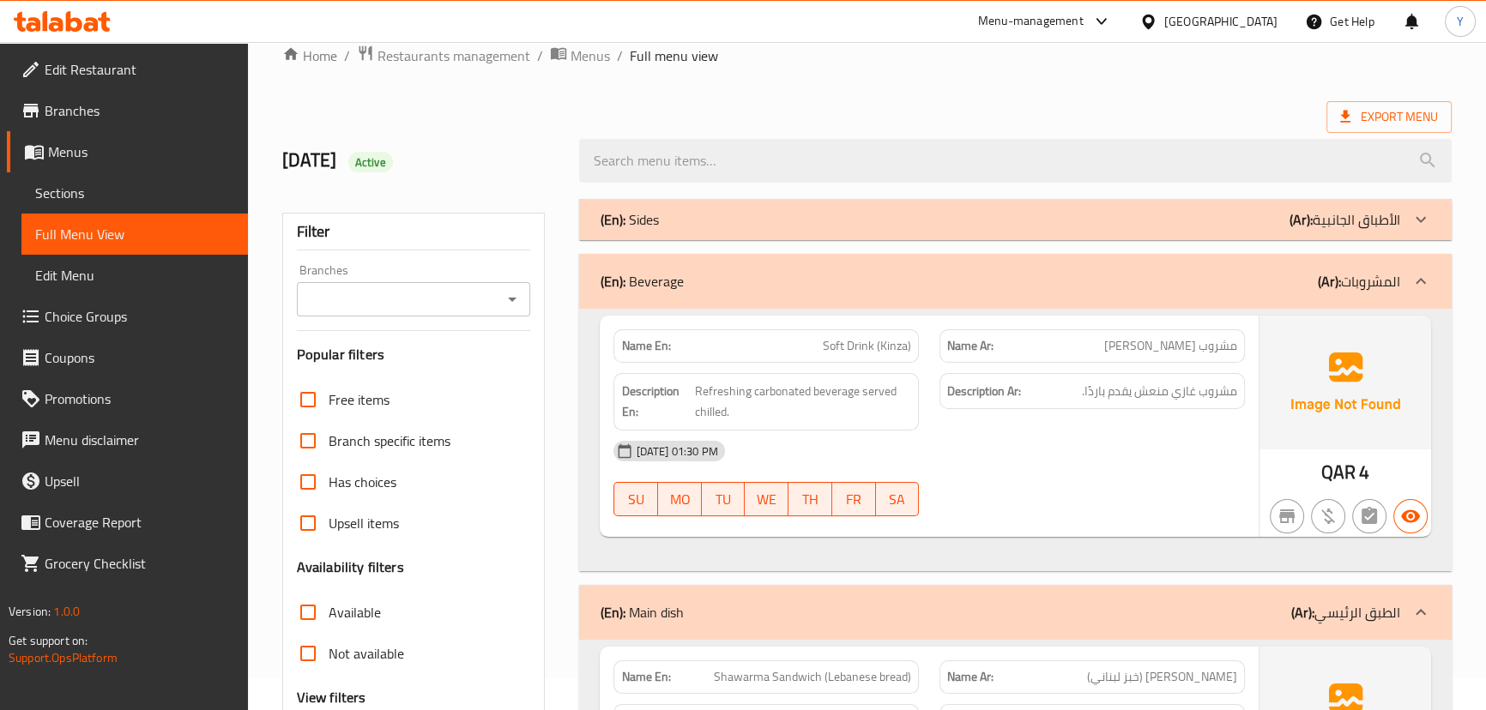
click at [1078, 475] on div "[DATE] 01:30 PM SU MO TU WE TH FR SA" at bounding box center [928, 479] width 651 height 96
click at [1186, 478] on div "[DATE] 01:30 PM SU MO TU WE TH FR SA" at bounding box center [928, 479] width 651 height 96
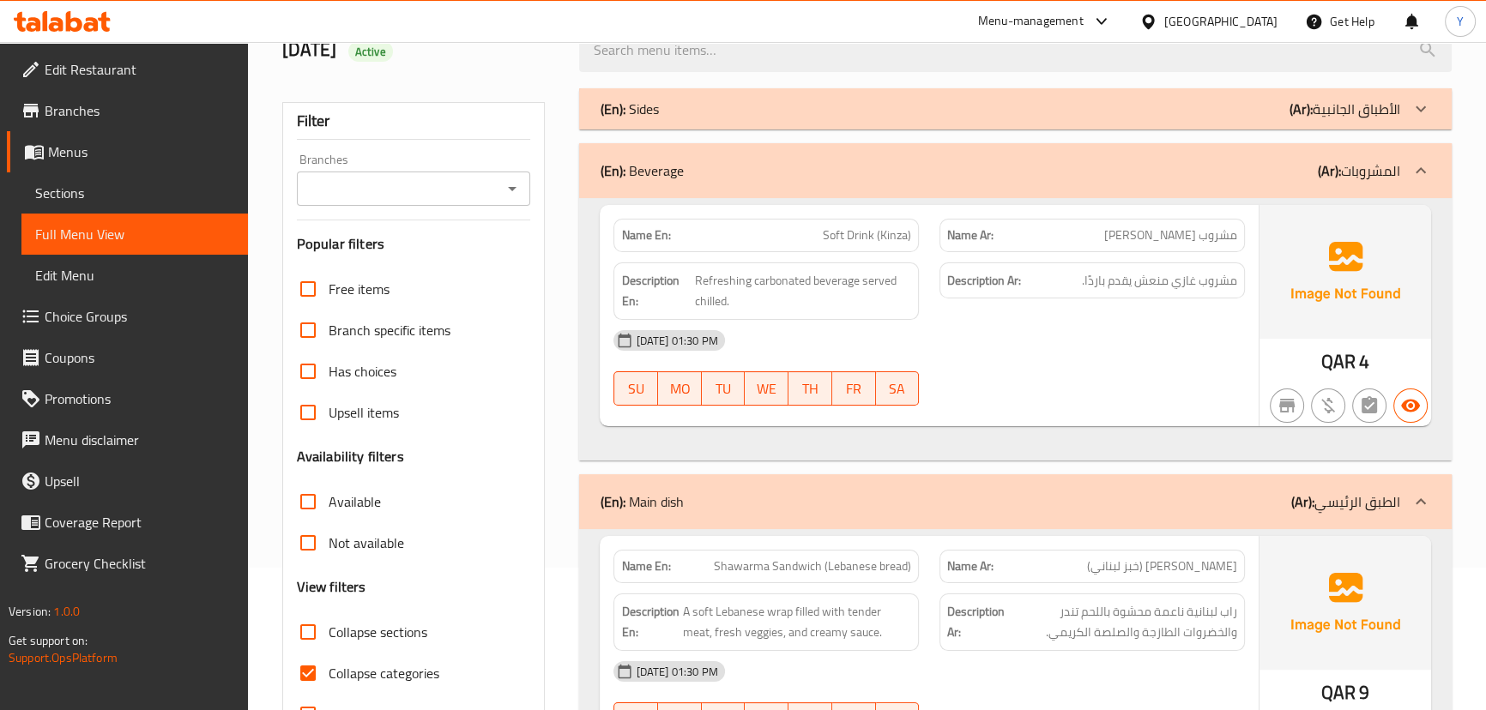
scroll to position [257, 0]
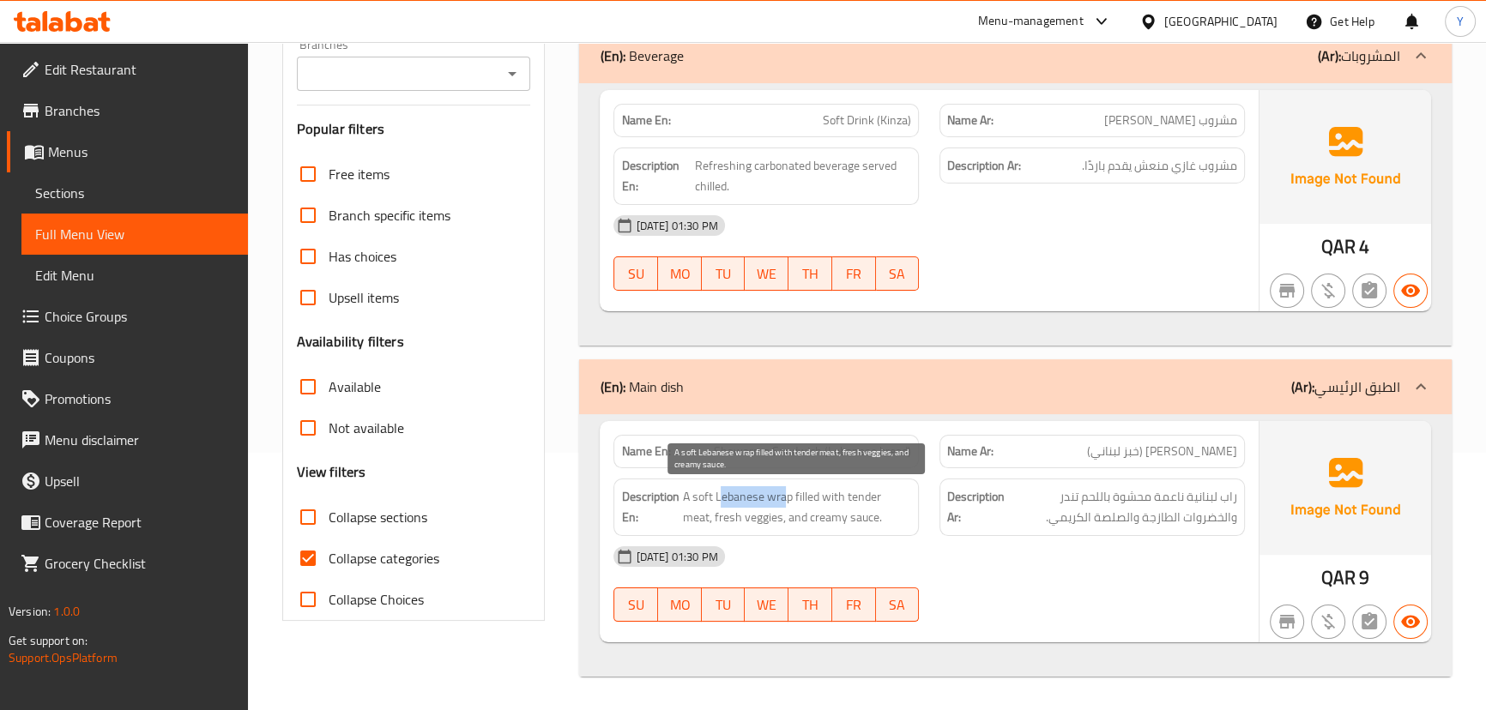
drag, startPoint x: 783, startPoint y: 502, endPoint x: 714, endPoint y: 504, distance: 69.5
click at [721, 502] on span "A soft Lebanese wrap filled with tender meat, fresh veggies, and creamy sauce." at bounding box center [796, 507] width 229 height 42
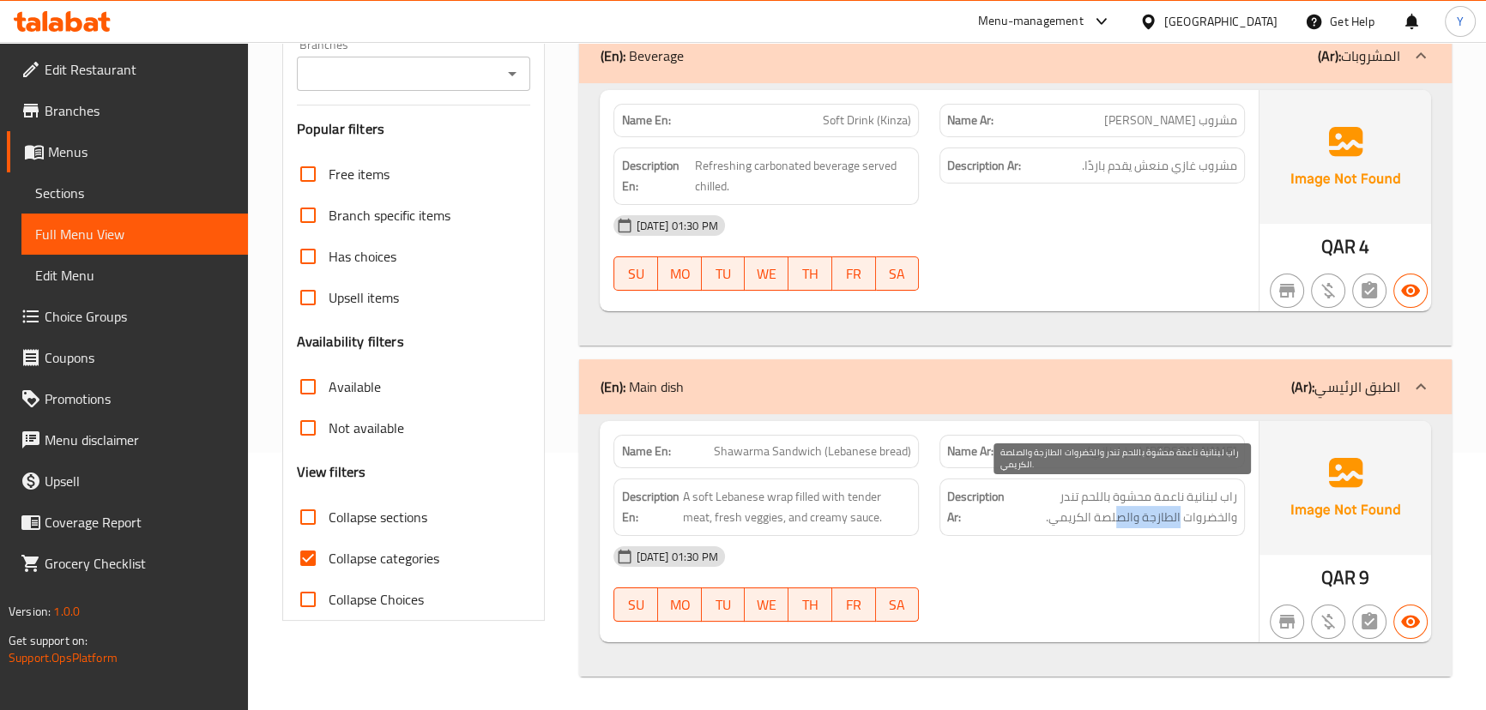
drag, startPoint x: 1180, startPoint y: 522, endPoint x: 1104, endPoint y: 522, distance: 75.5
click at [1104, 522] on span "راب لبنانية ناعمة محشوة باللحم تندر والخضروات الطازجة والصلصة الكريمي." at bounding box center [1122, 507] width 229 height 42
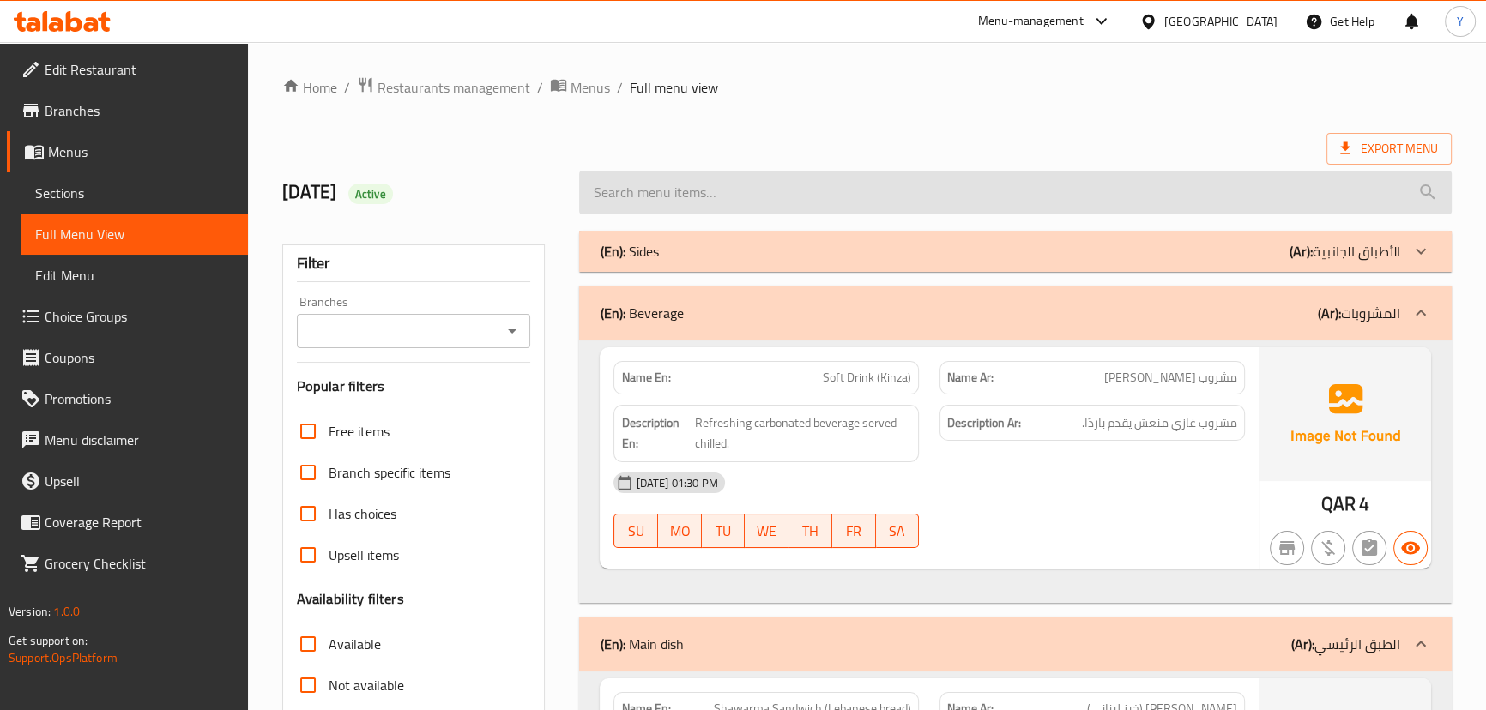
drag, startPoint x: 1162, startPoint y: 569, endPoint x: 1178, endPoint y: 195, distance: 374.3
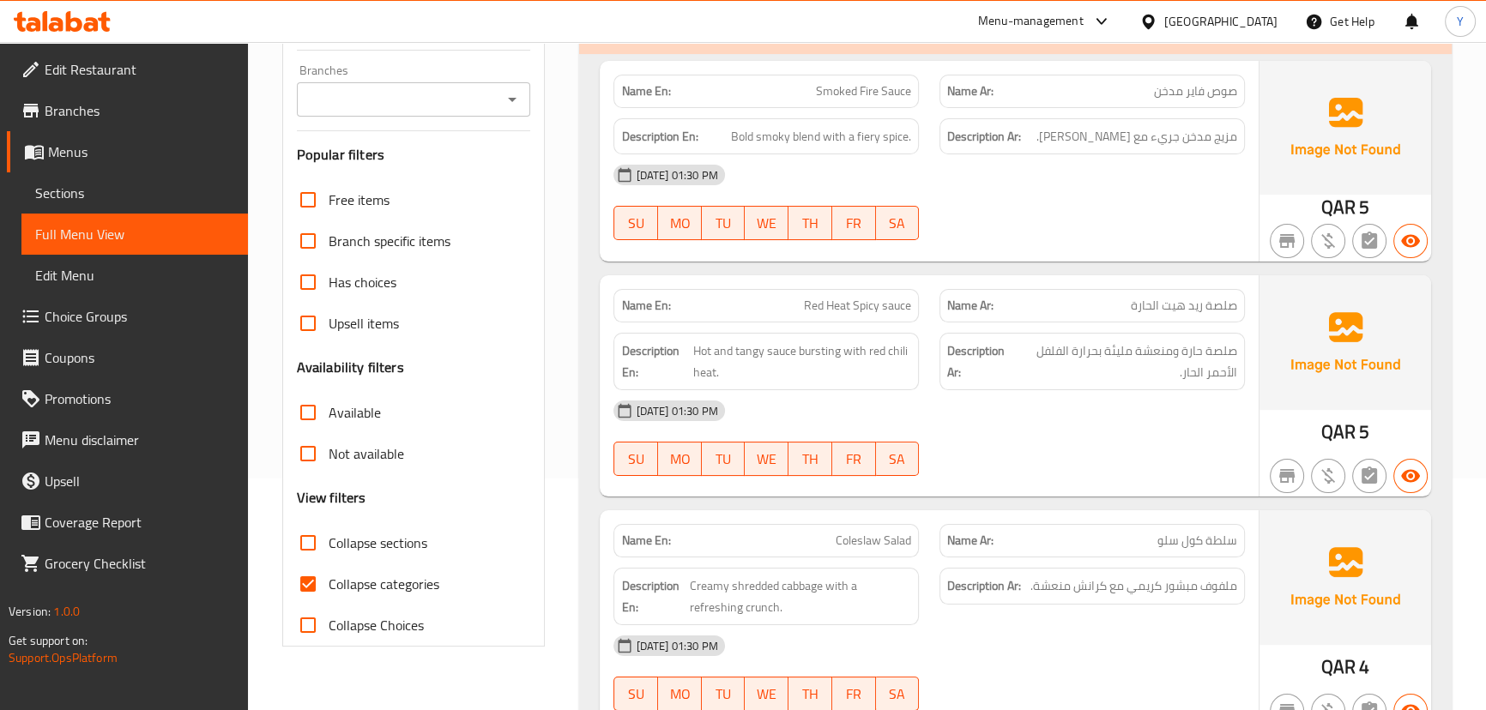
scroll to position [1667, 0]
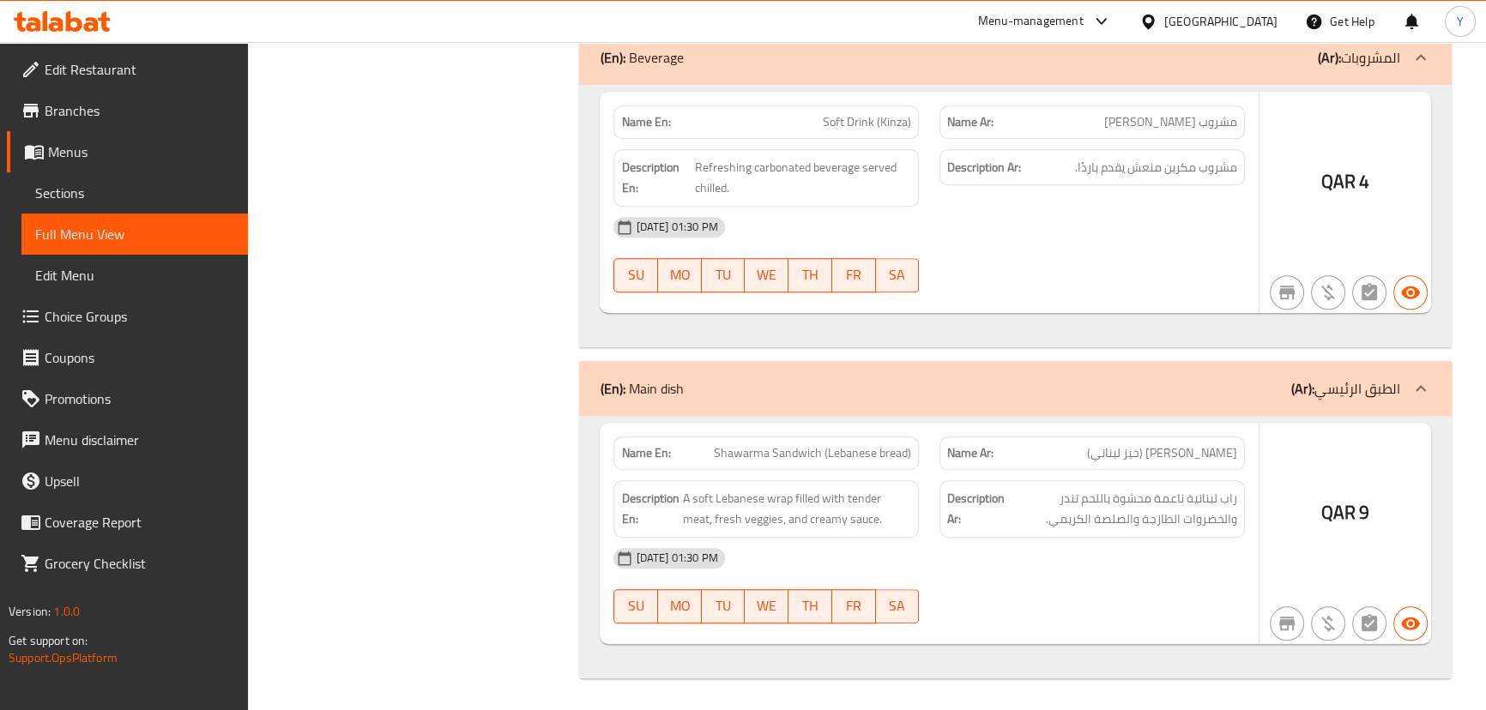
drag, startPoint x: 976, startPoint y: 66, endPoint x: 949, endPoint y: 619, distance: 554.0
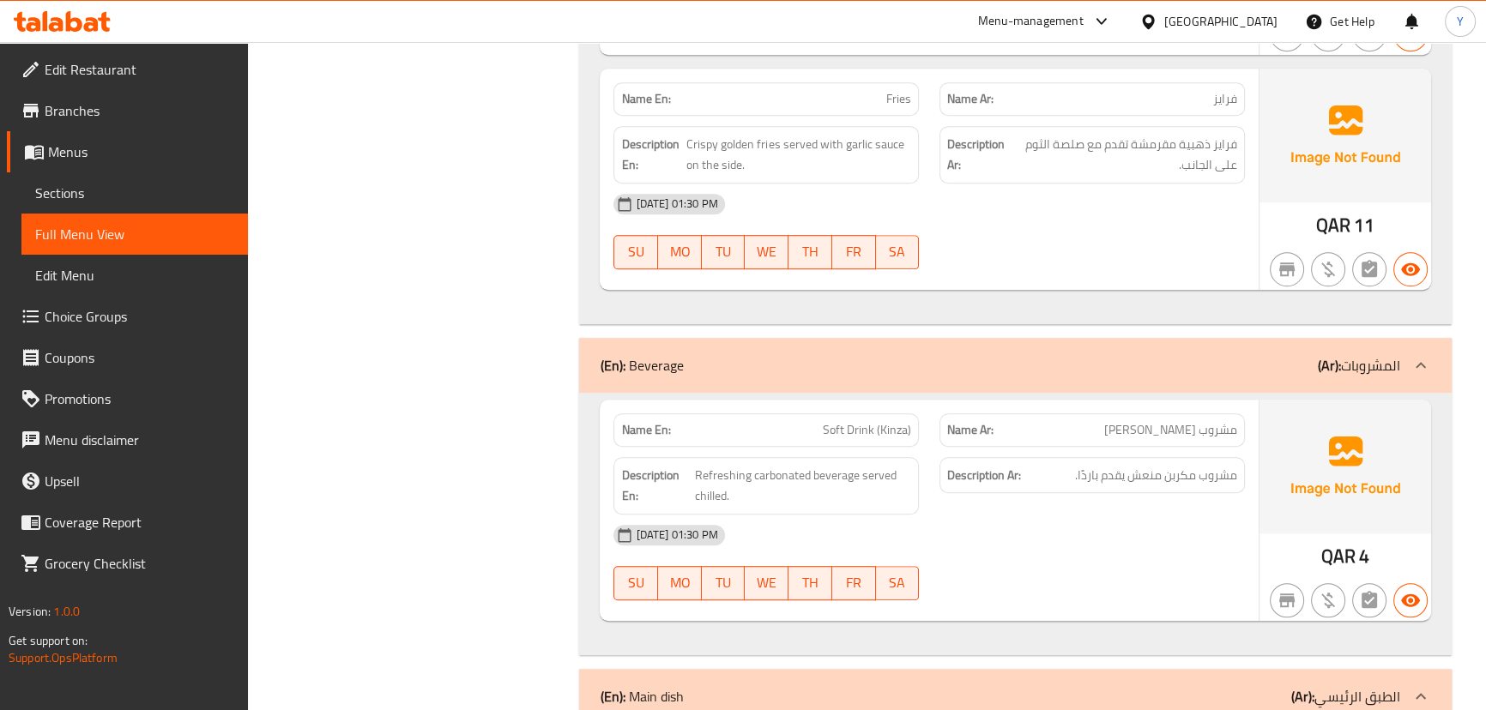
scroll to position [0, 0]
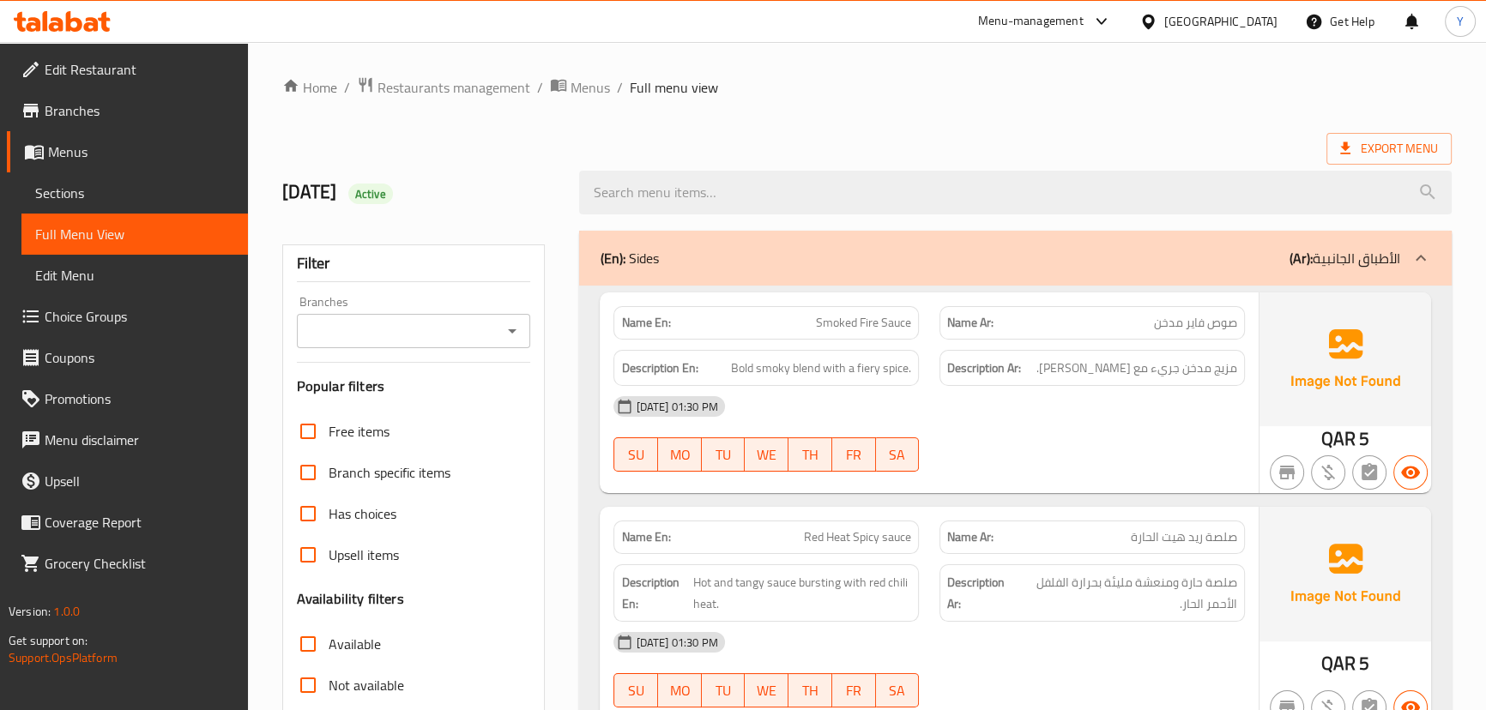
drag, startPoint x: 794, startPoint y: -19, endPoint x: 807, endPoint y: -84, distance: 66.5
click at [1381, 149] on span "Export Menu" at bounding box center [1389, 148] width 98 height 21
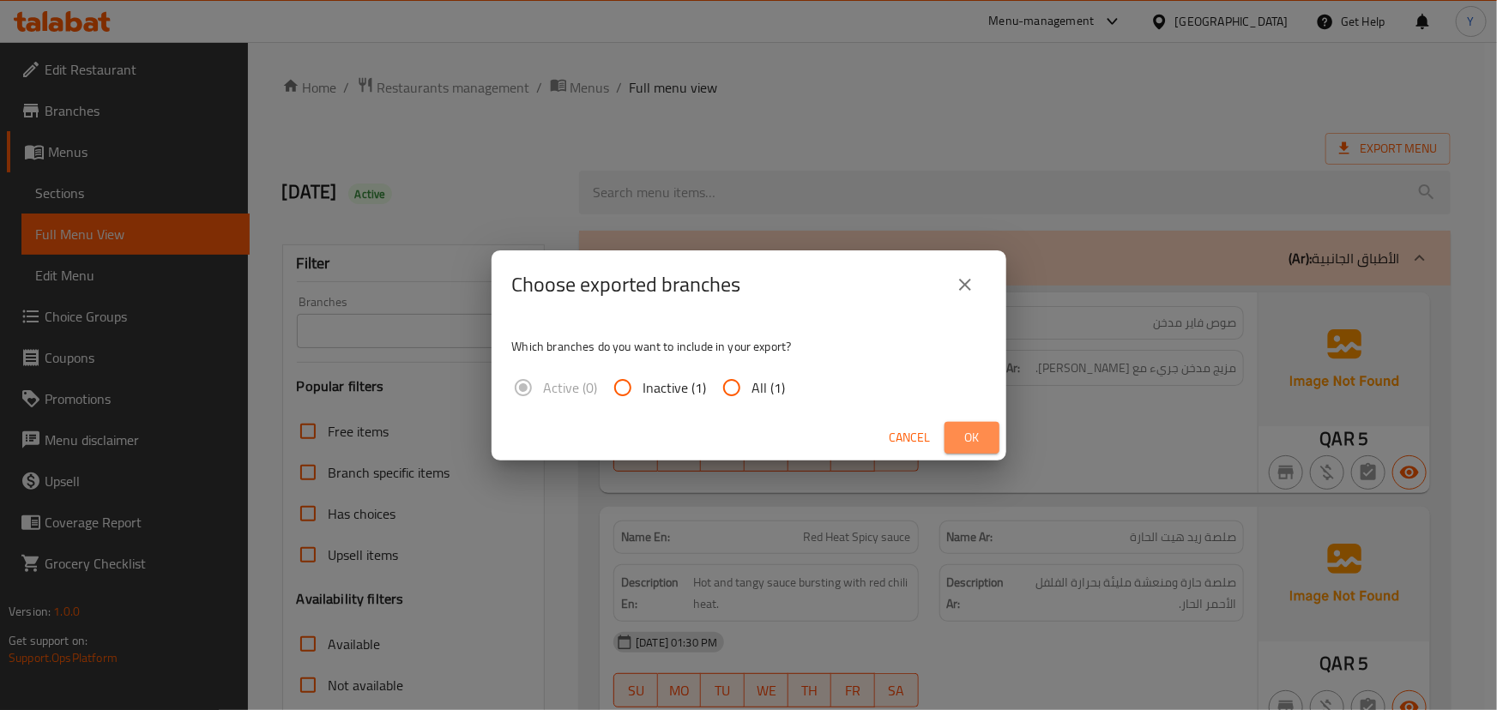
click at [961, 438] on span "Ok" at bounding box center [971, 437] width 27 height 21
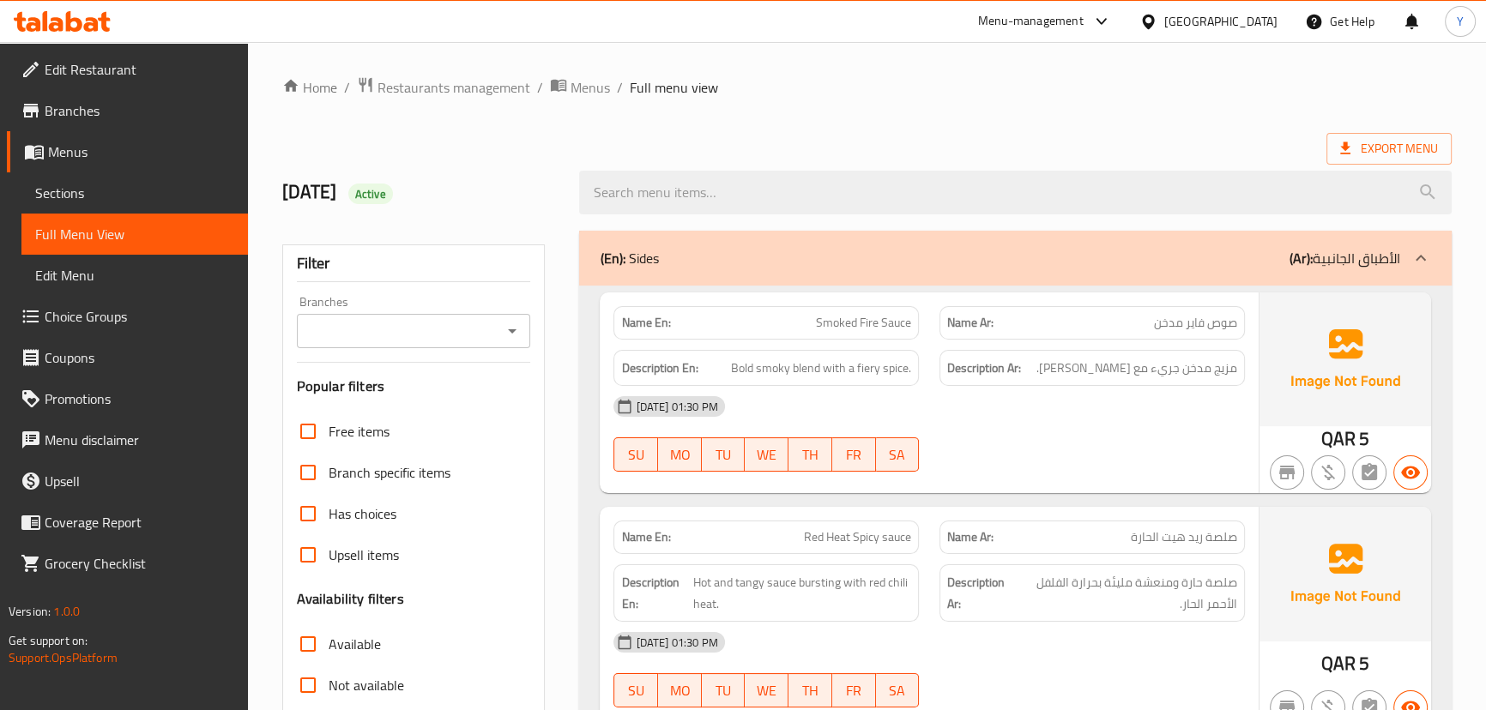
click at [866, 323] on span "Smoked Fire Sauce" at bounding box center [863, 323] width 95 height 18
copy span "Smoked Fire Sauce"
click at [1209, 299] on div "Name Ar: صوص فاير مدخن" at bounding box center [1092, 323] width 326 height 54
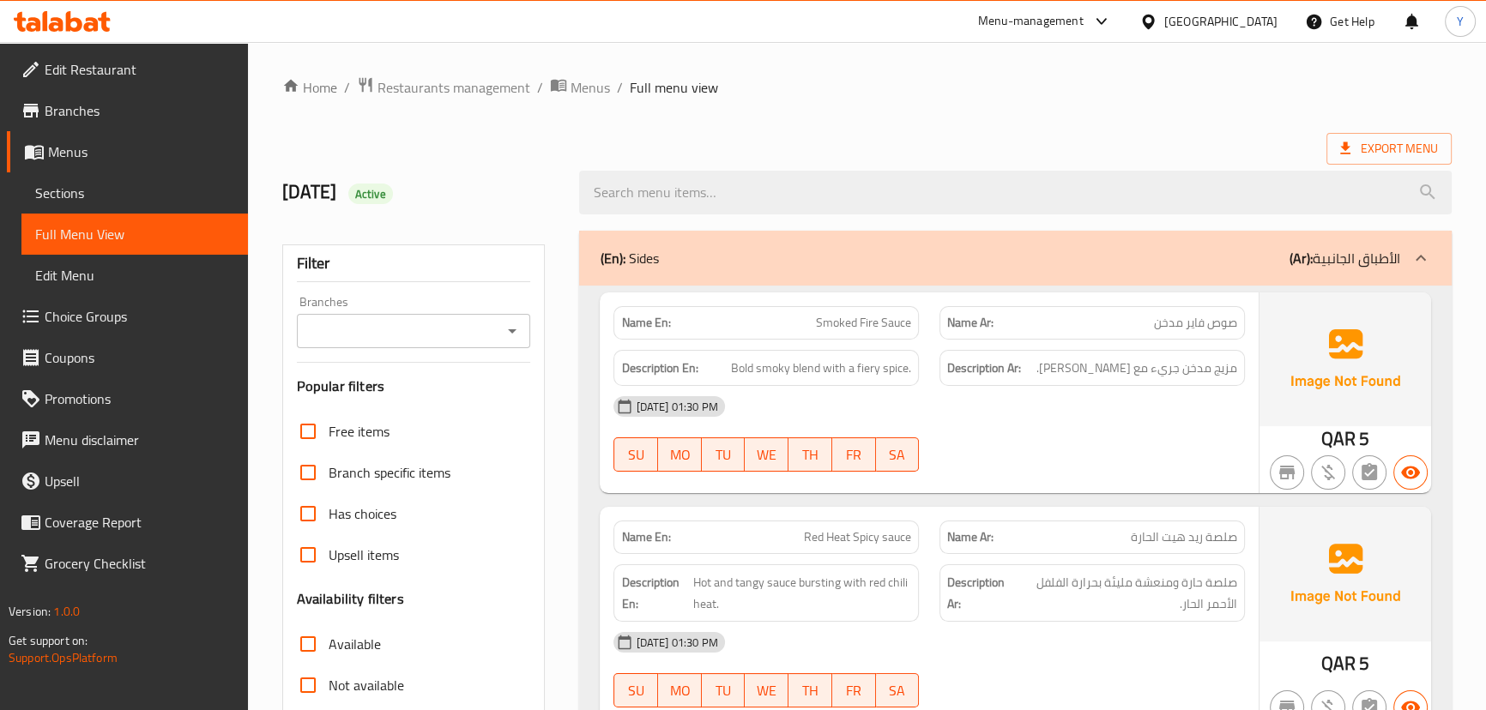
click at [1195, 328] on span "صوص فاير مدخن" at bounding box center [1195, 323] width 83 height 18
copy span "صوص فاير مدخن"
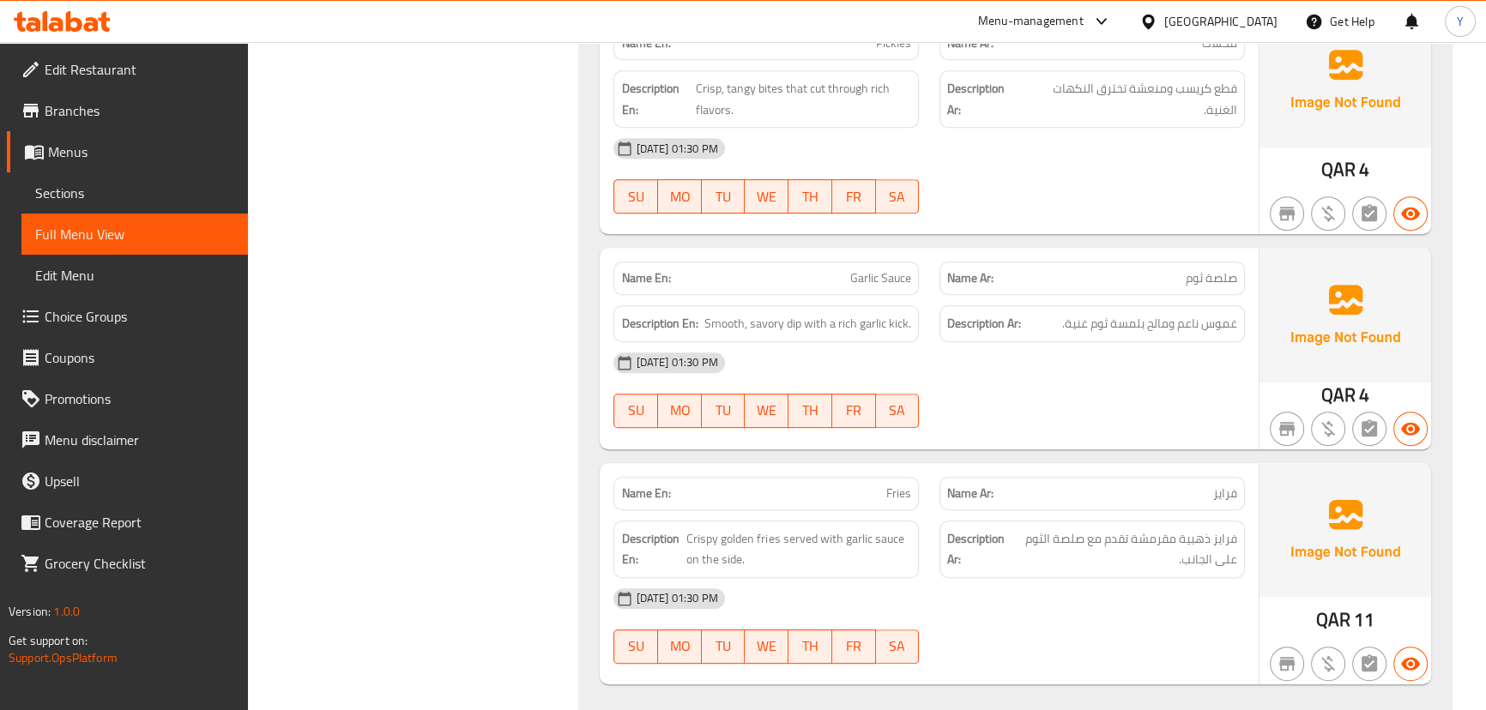
scroll to position [1091, 0]
